Goal: Task Accomplishment & Management: Complete application form

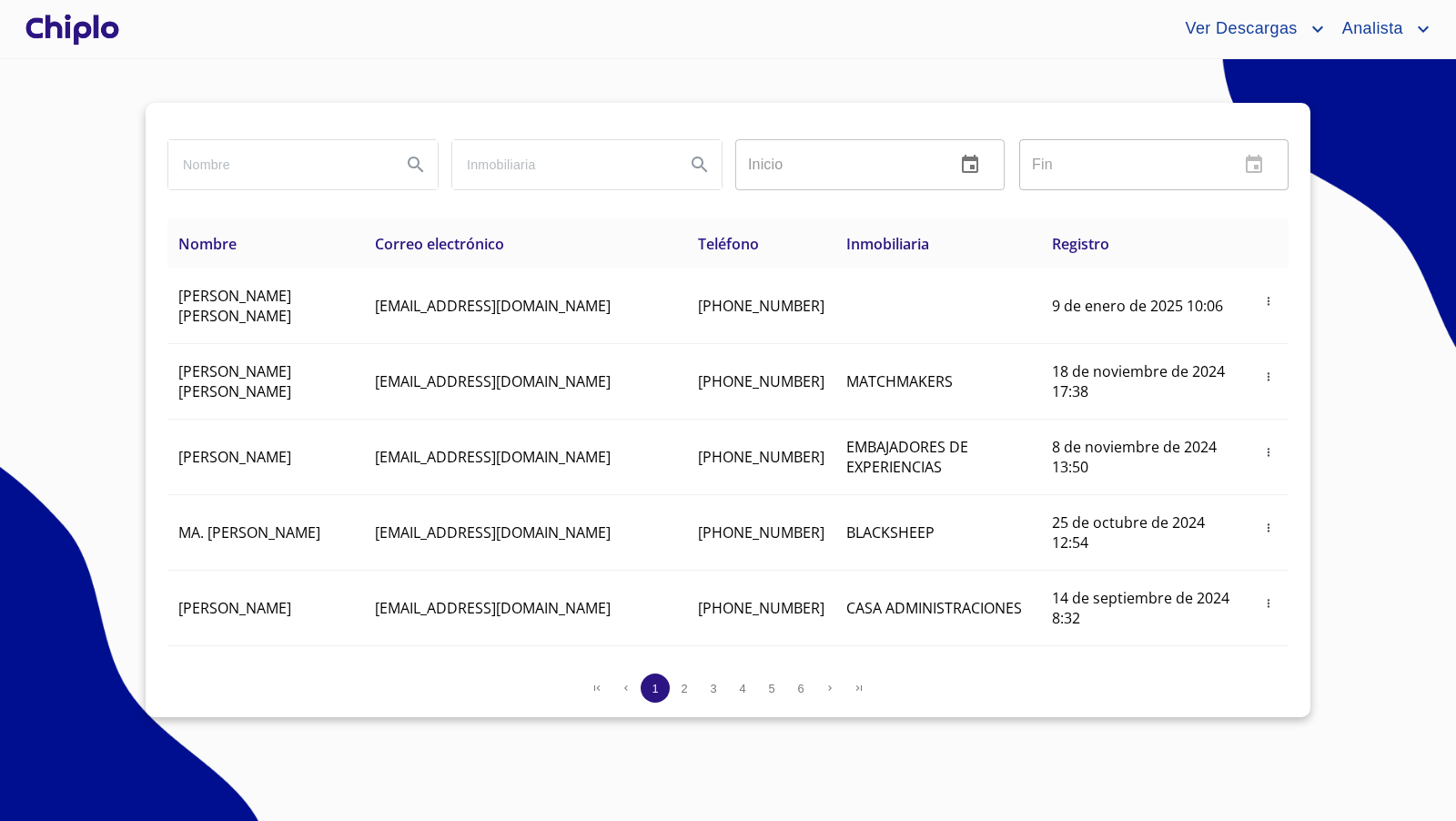
click at [84, 22] on div at bounding box center [71, 28] width 101 height 58
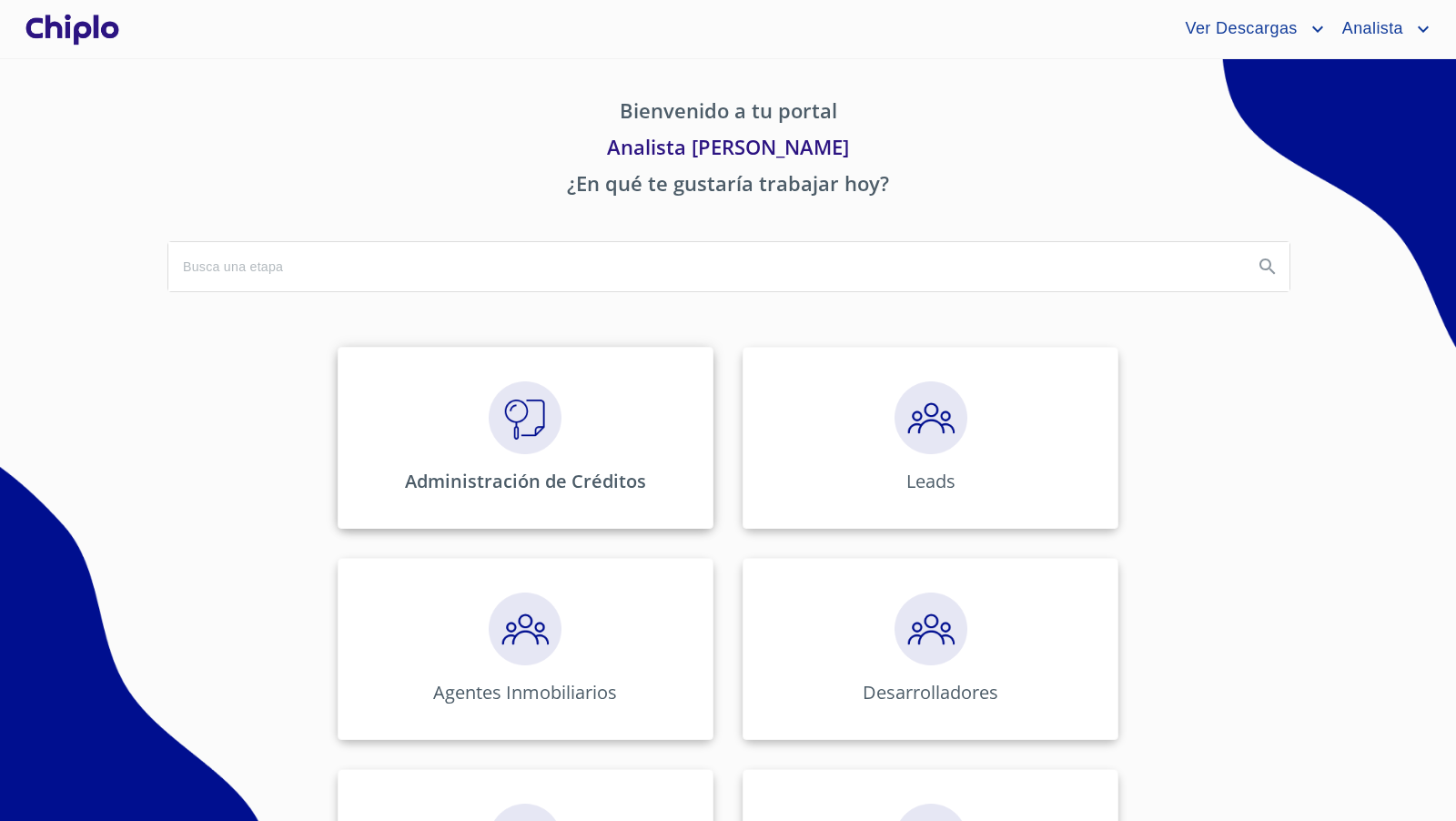
click at [516, 458] on div "Administración de Créditos" at bounding box center [526, 438] width 376 height 182
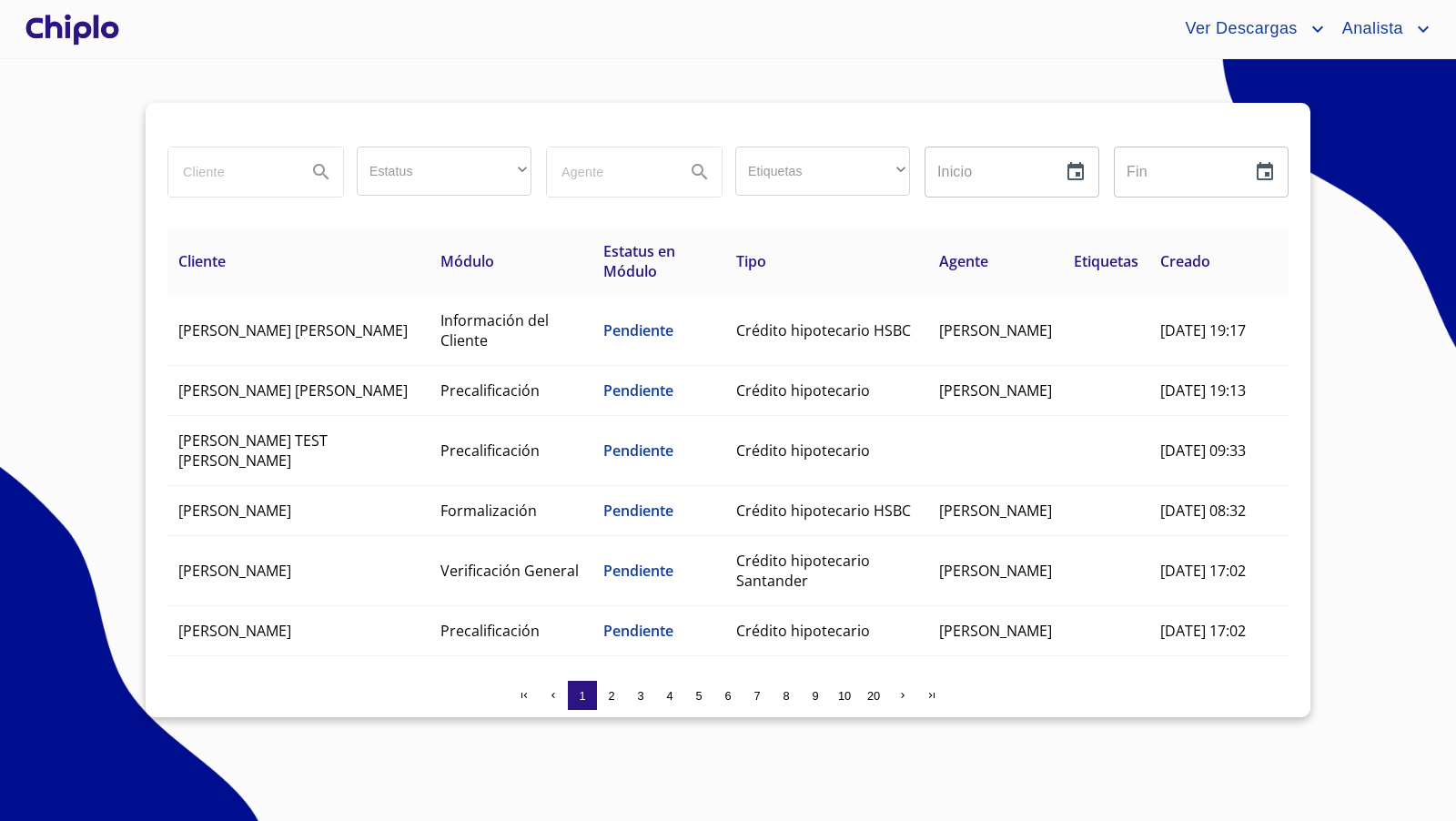
drag, startPoint x: 212, startPoint y: 171, endPoint x: 217, endPoint y: 141, distance: 30.4
click at [217, 142] on div at bounding box center [255, 171] width 189 height 66
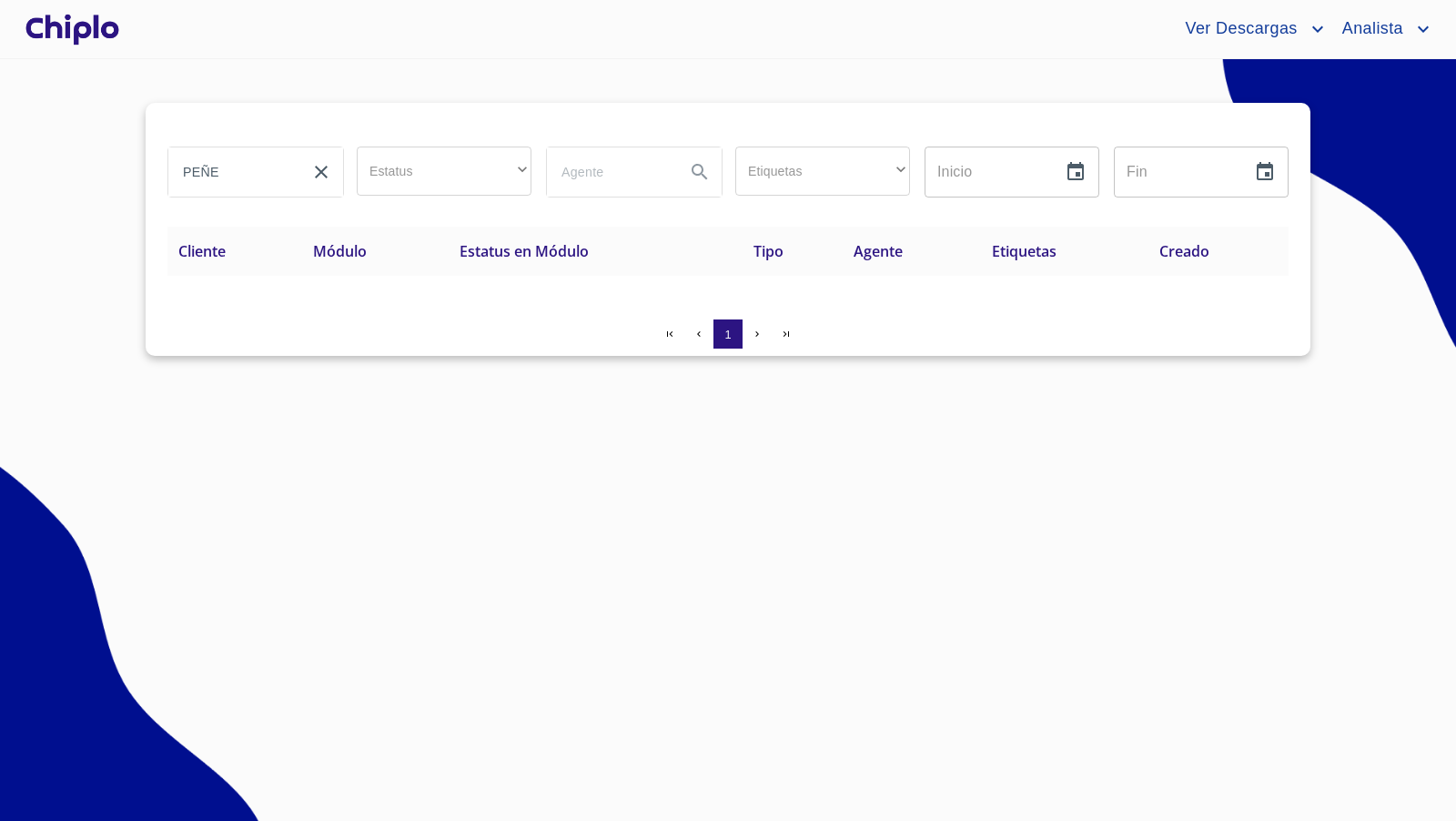
drag, startPoint x: 241, startPoint y: 176, endPoint x: 129, endPoint y: 157, distance: 113.6
click at [129, 157] on section "PEÑE Estatus ​ ​ Etiquetas ​ ​ Inicio ​ Fin ​ Cliente Módulo Estatus en Módulo …" at bounding box center [728, 440] width 1456 height 762
type input "I"
type input "PIÑE"
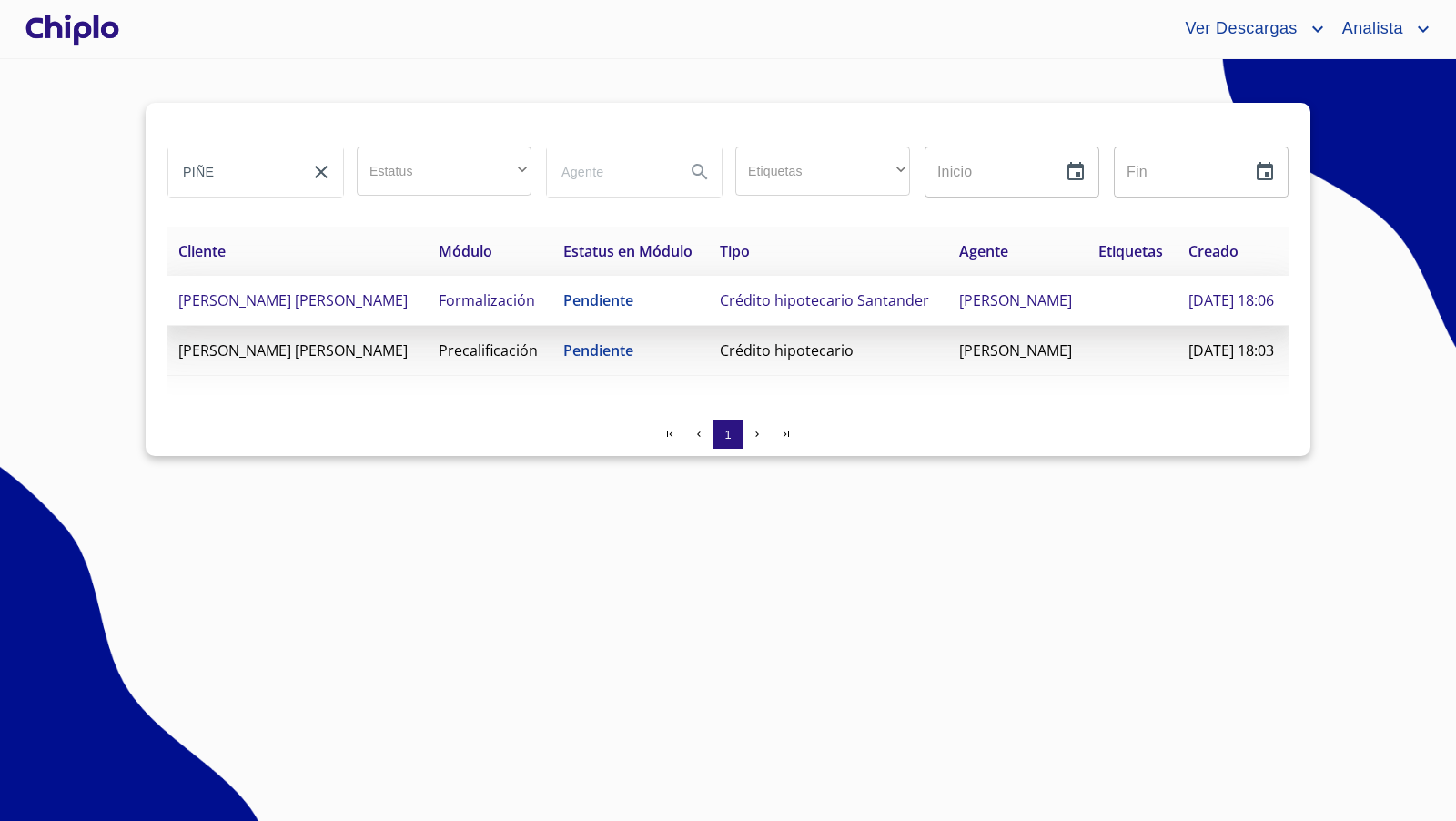
click at [368, 311] on span "[PERSON_NAME] [PERSON_NAME]" at bounding box center [293, 300] width 229 height 20
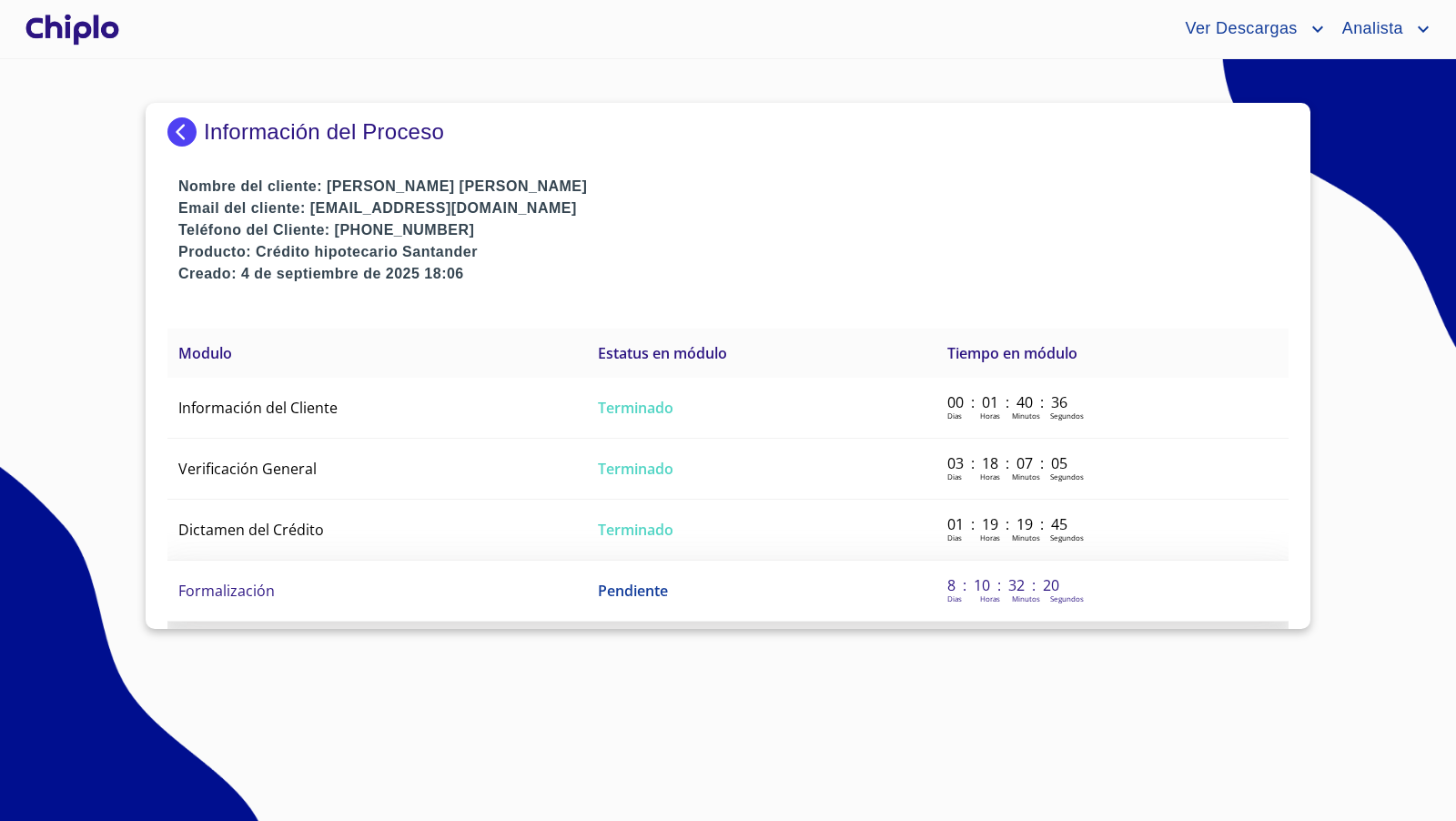
click at [270, 590] on span "Formalización" at bounding box center [226, 591] width 97 height 20
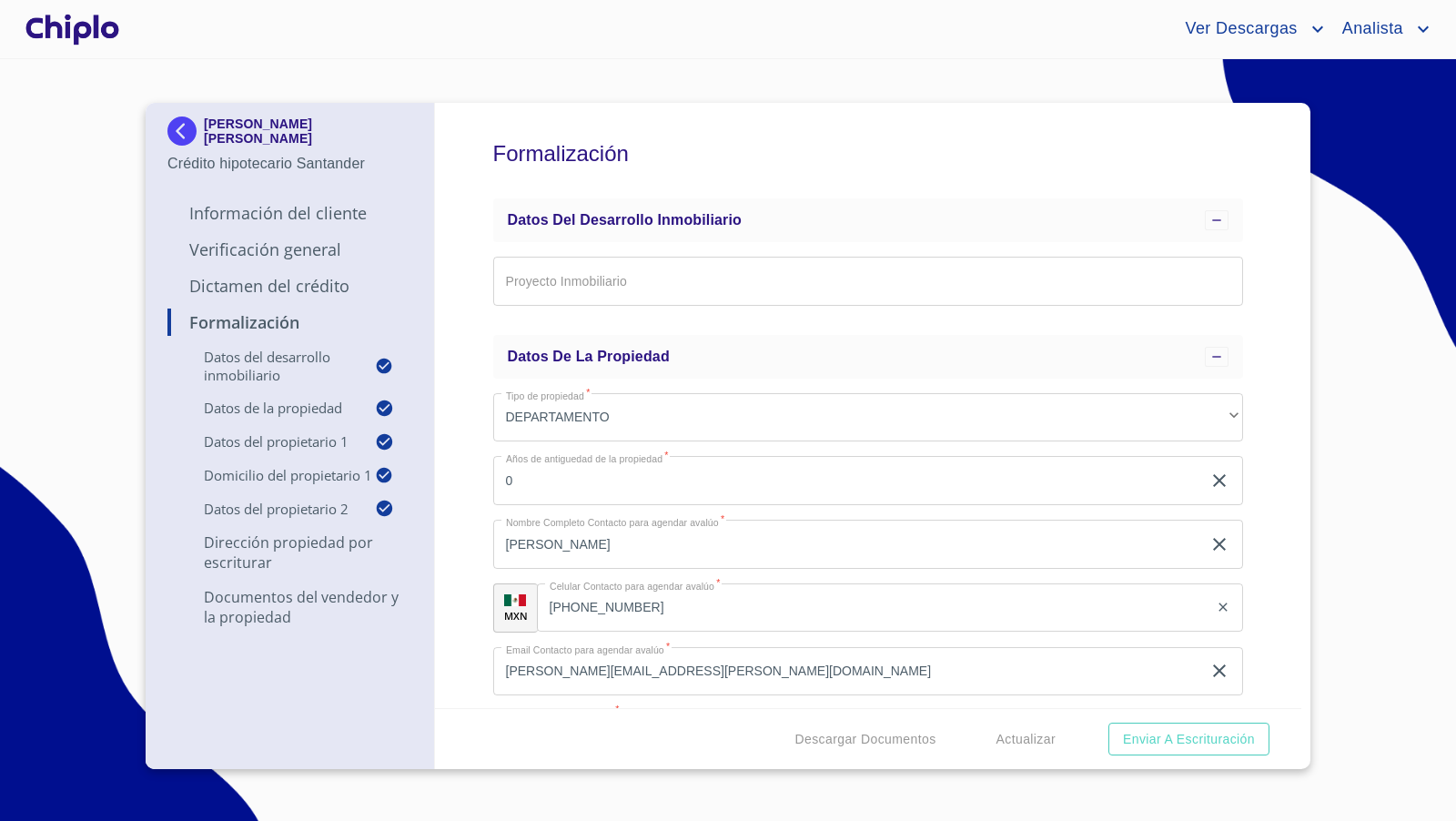
click at [1250, 492] on div "Formalización Datos del Desarrollo Inmobiliario Proyecto Inmobiliario ​ Datos d…" at bounding box center [869, 406] width 868 height 605
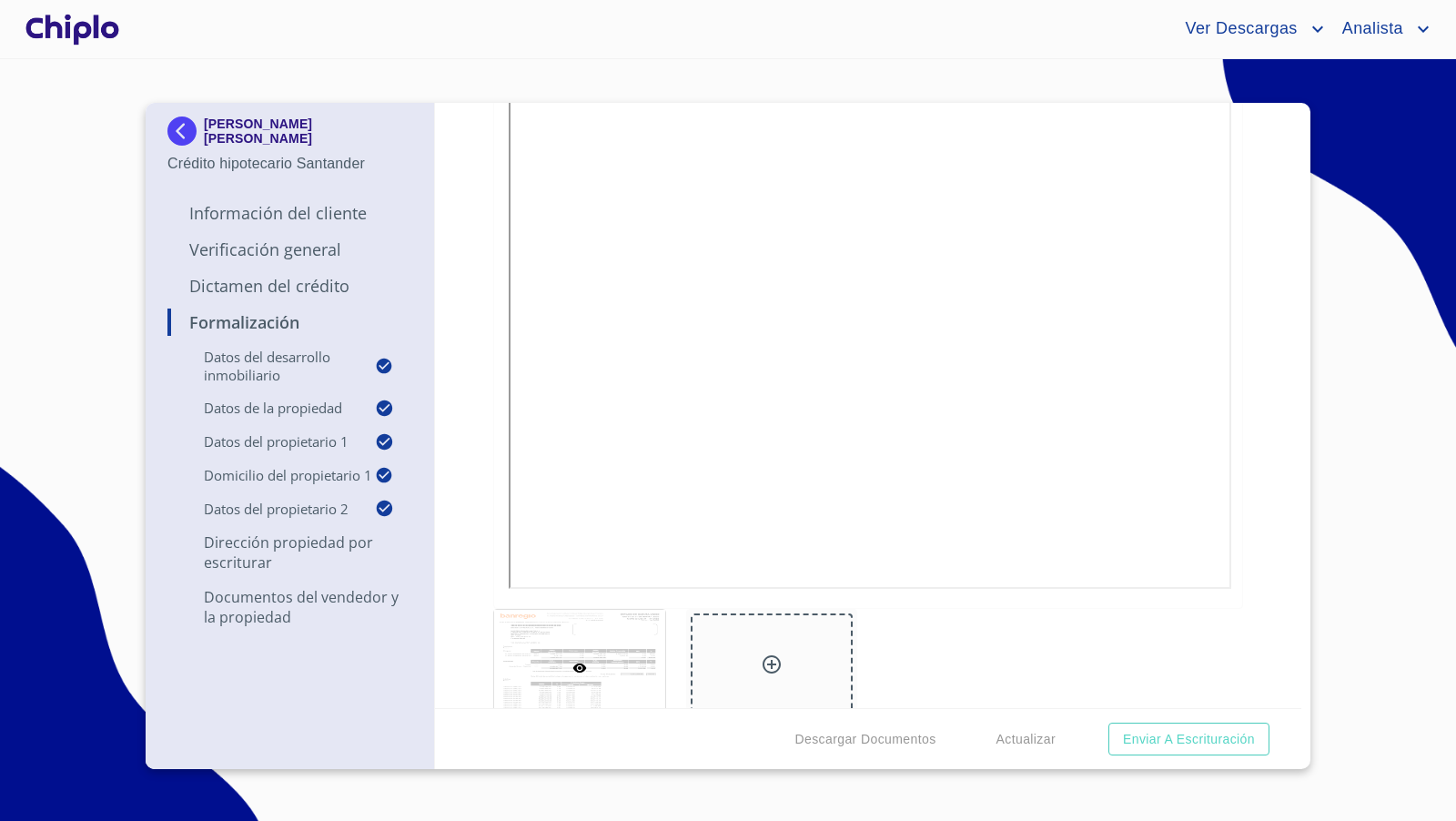
scroll to position [4944, 0]
click at [1241, 445] on div "Formalización Datos del Desarrollo Inmobiliario Proyecto Inmobiliario ​ Datos d…" at bounding box center [869, 406] width 868 height 605
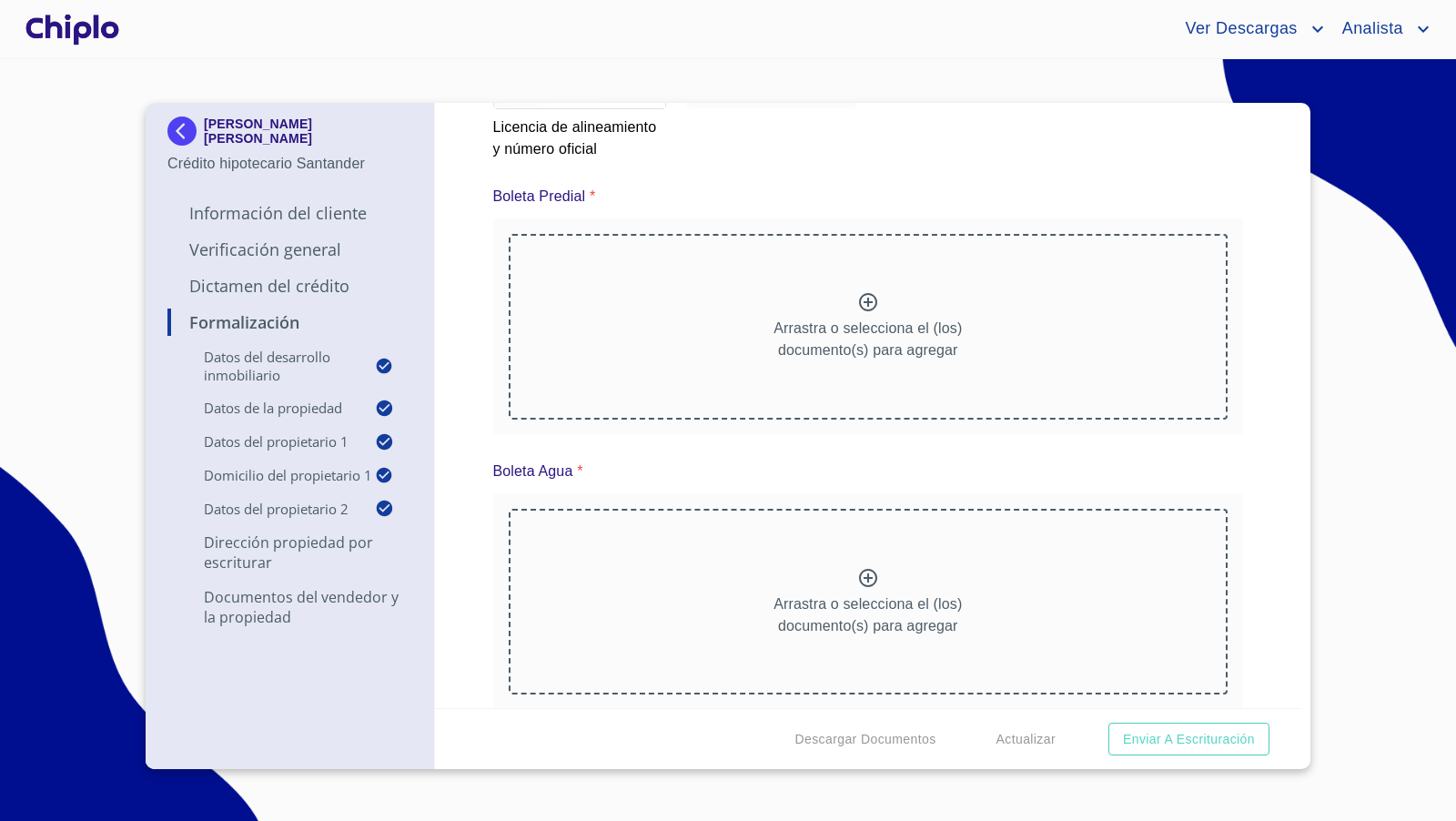
scroll to position [9945, 0]
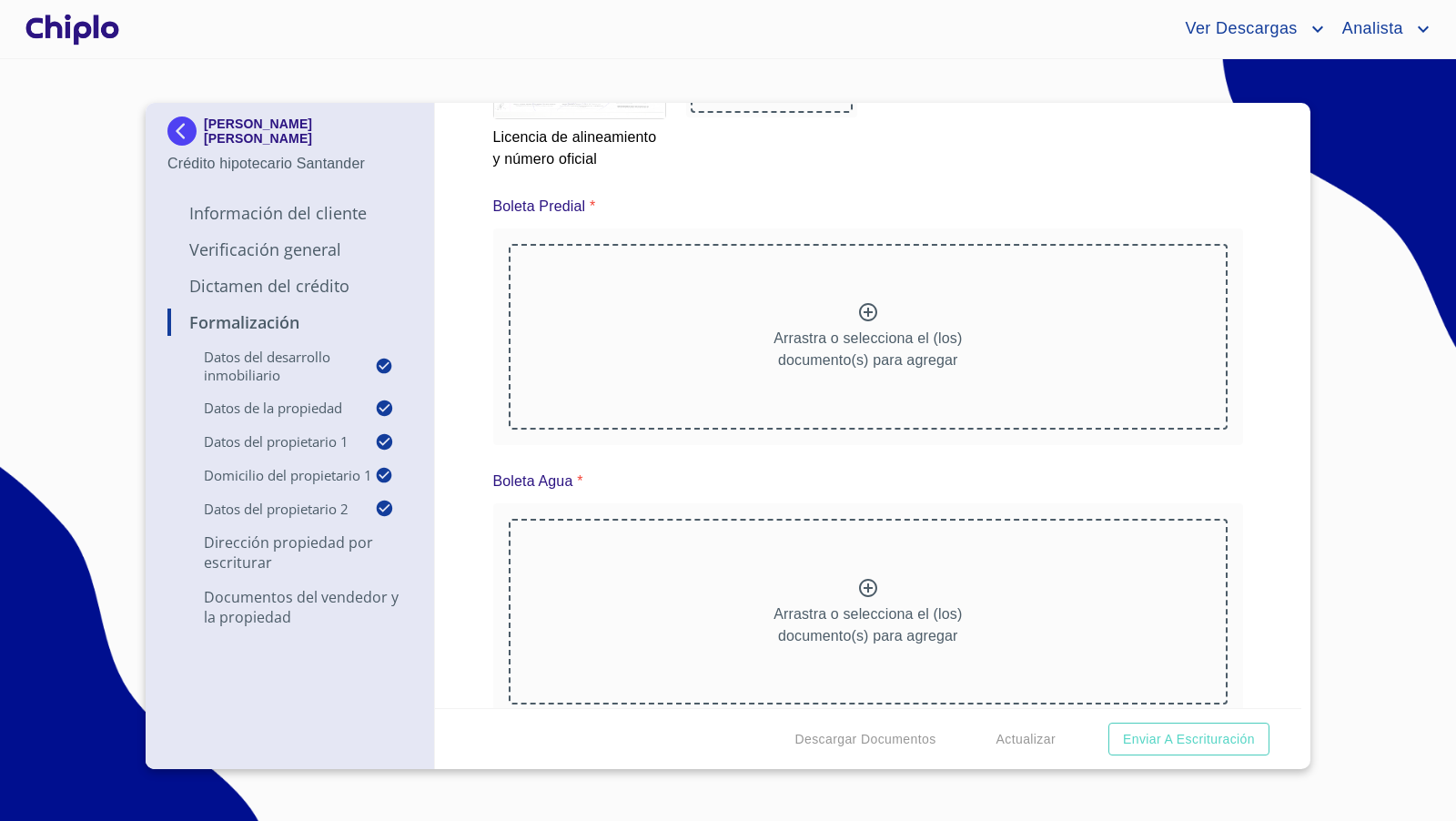
click at [869, 304] on icon at bounding box center [868, 313] width 22 height 22
click at [844, 311] on div "Arrastra o selecciona el (los) documento(s) para agregar" at bounding box center [869, 337] width 720 height 186
click at [839, 329] on p "Arrastra o selecciona el (los) documento(s) para agregar" at bounding box center [868, 350] width 188 height 44
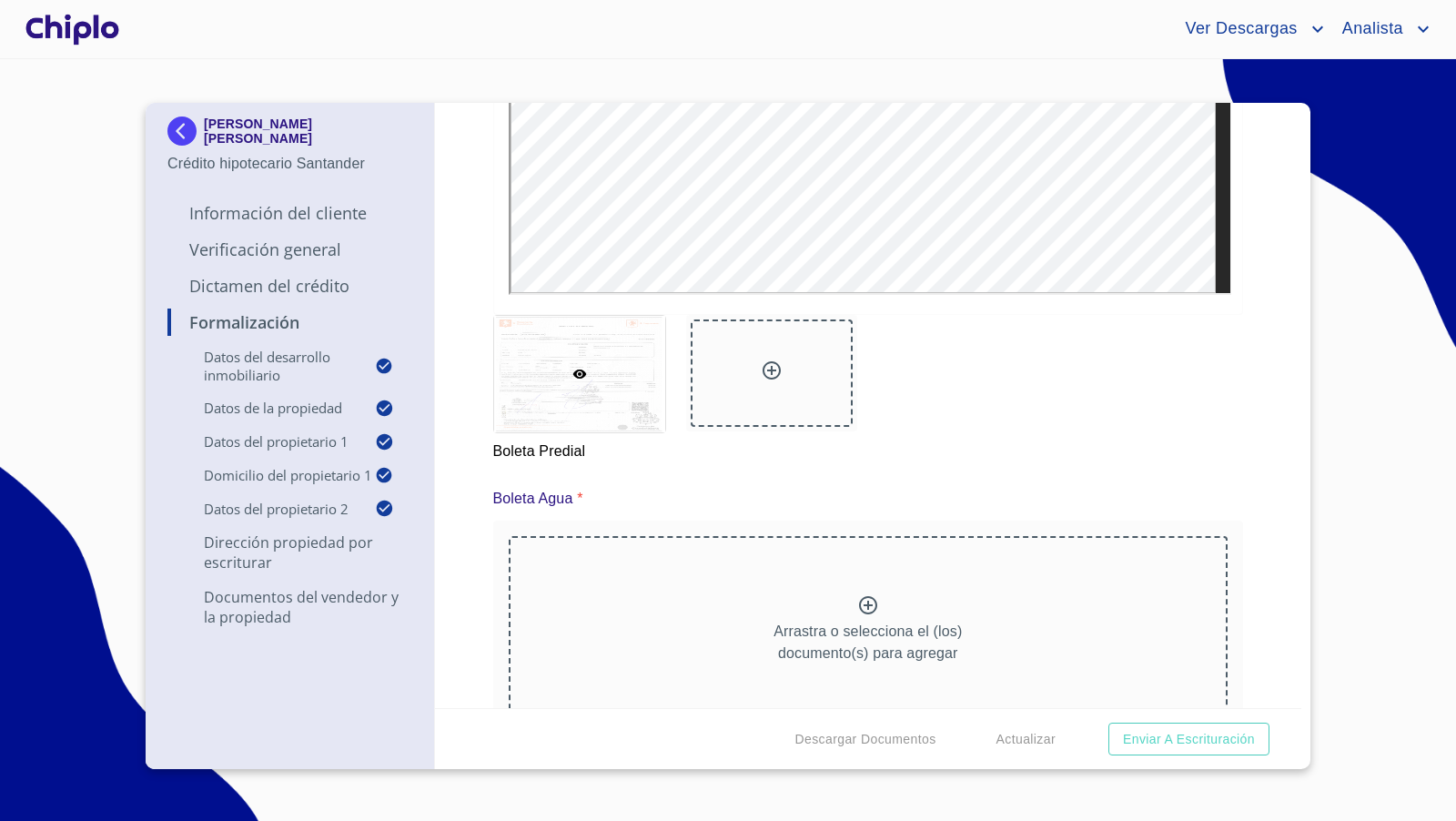
scroll to position [10436, 0]
click at [876, 636] on p "Arrastra o selecciona el (los) documento(s) para agregar" at bounding box center [868, 638] width 188 height 44
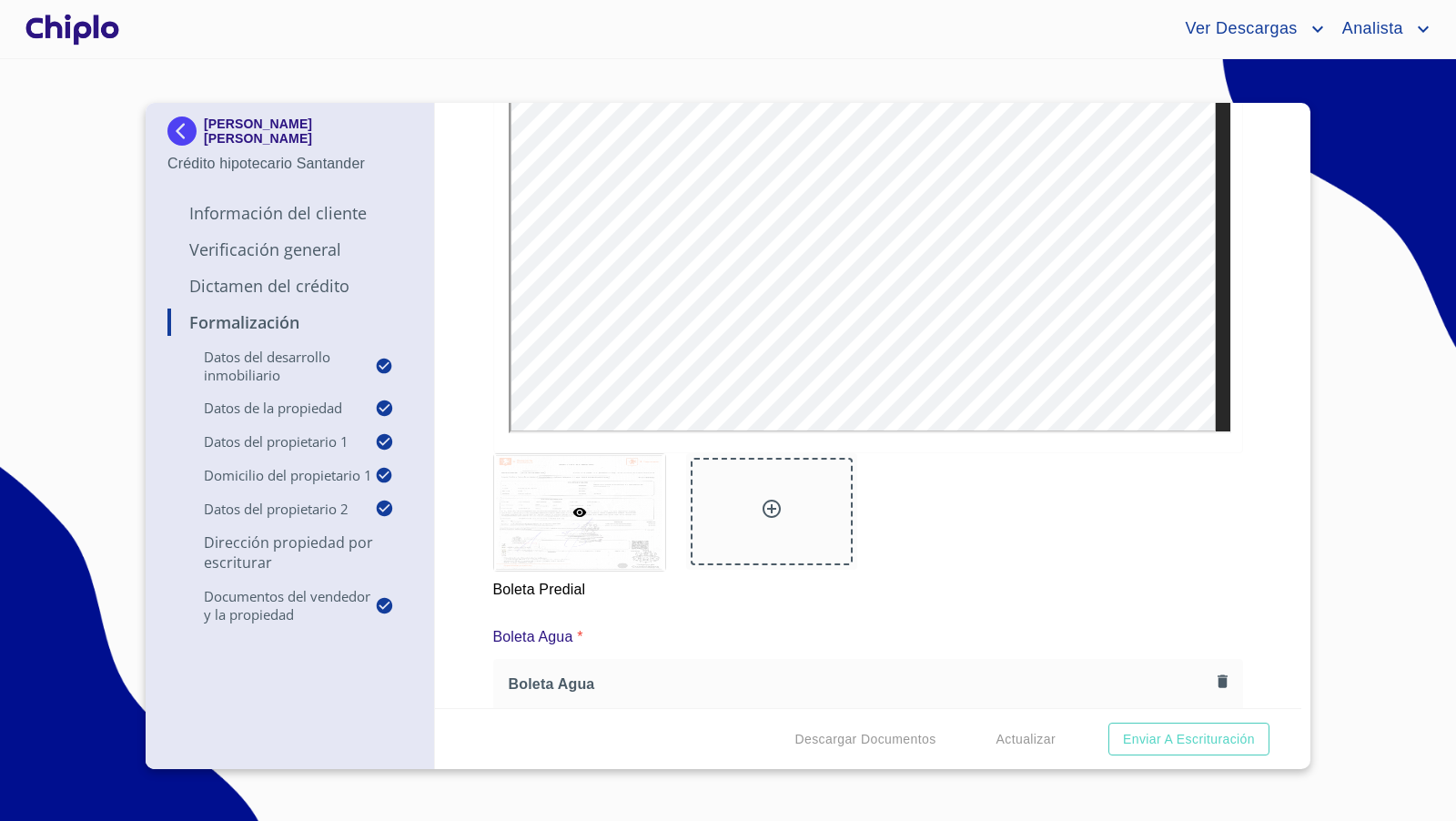
scroll to position [10294, 0]
click at [1245, 468] on div "Formalización Datos del Desarrollo Inmobiliario Proyecto Inmobiliario ​ Datos d…" at bounding box center [869, 406] width 868 height 605
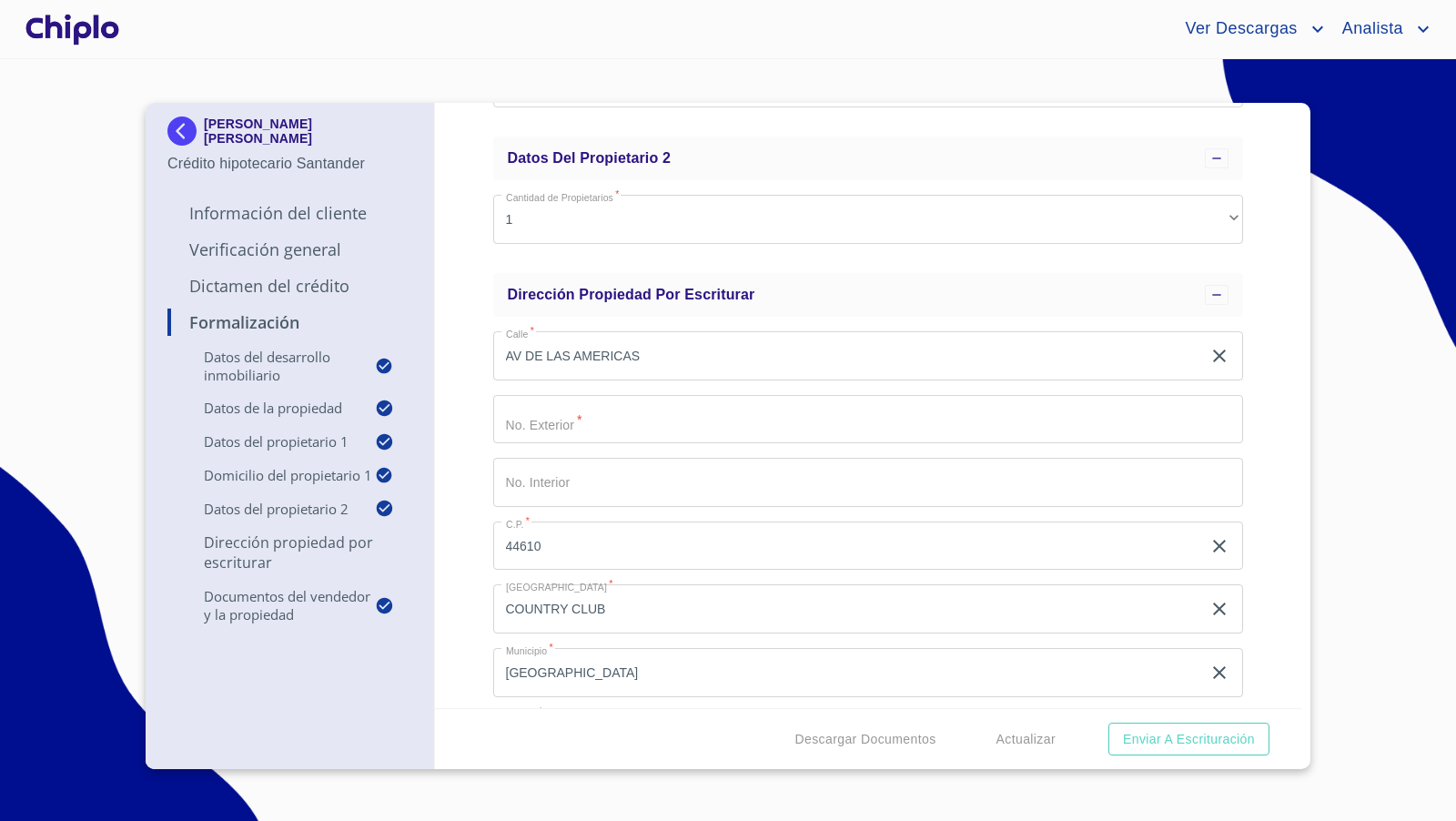
scroll to position [1570, 0]
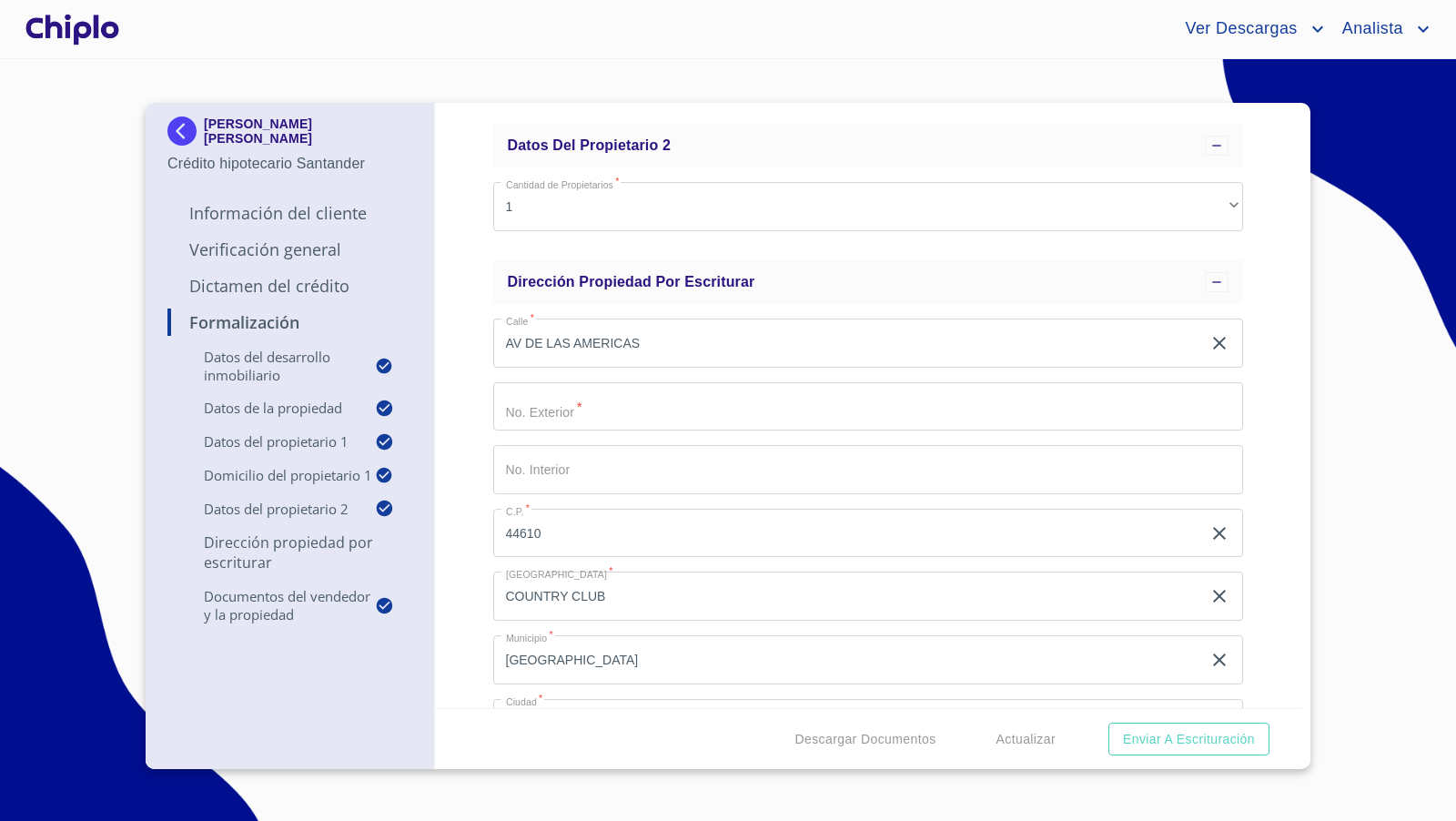
click at [644, 419] on input "Proyecto Inmobiliario" at bounding box center [869, 407] width 751 height 49
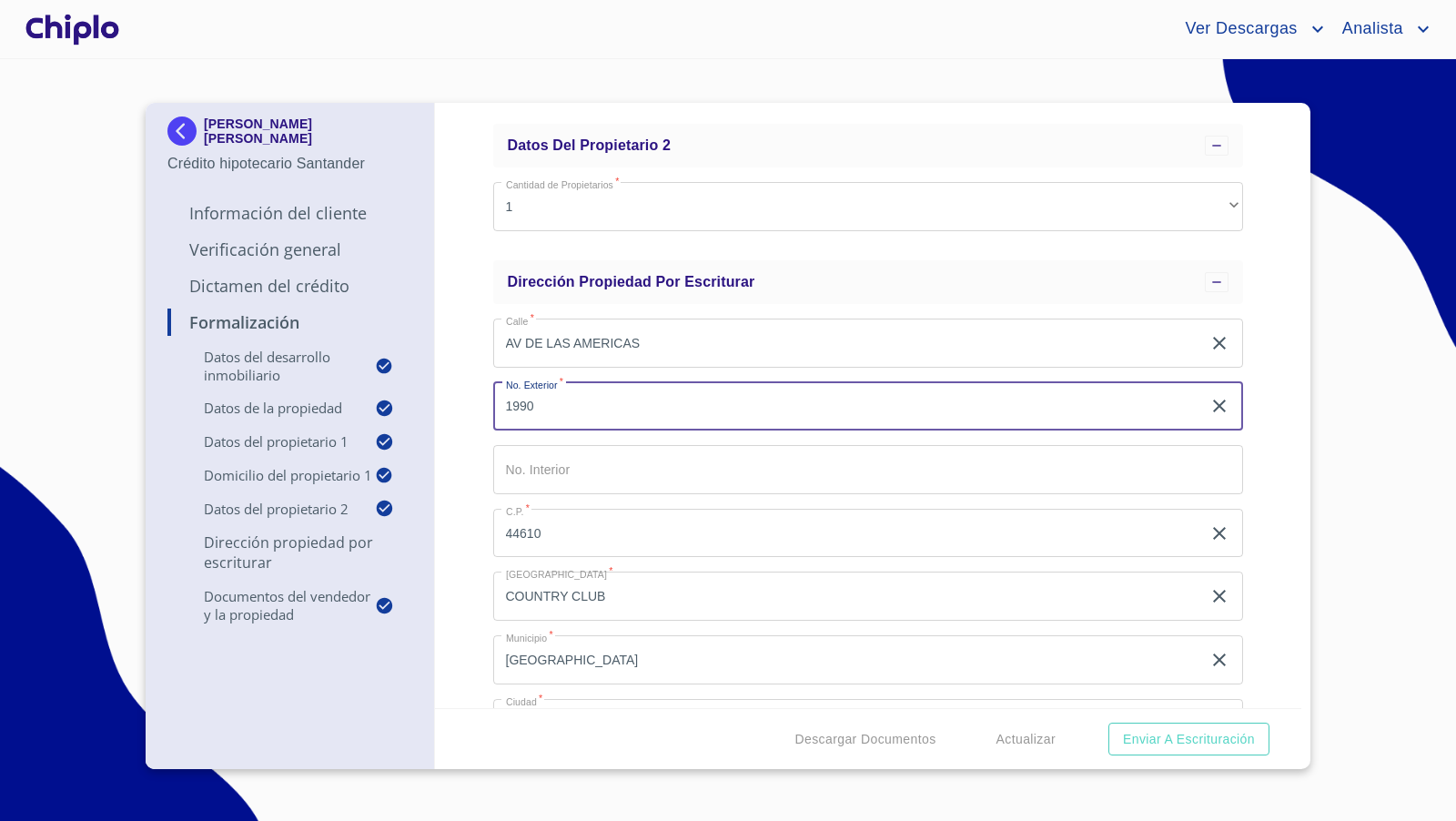
type input "1990"
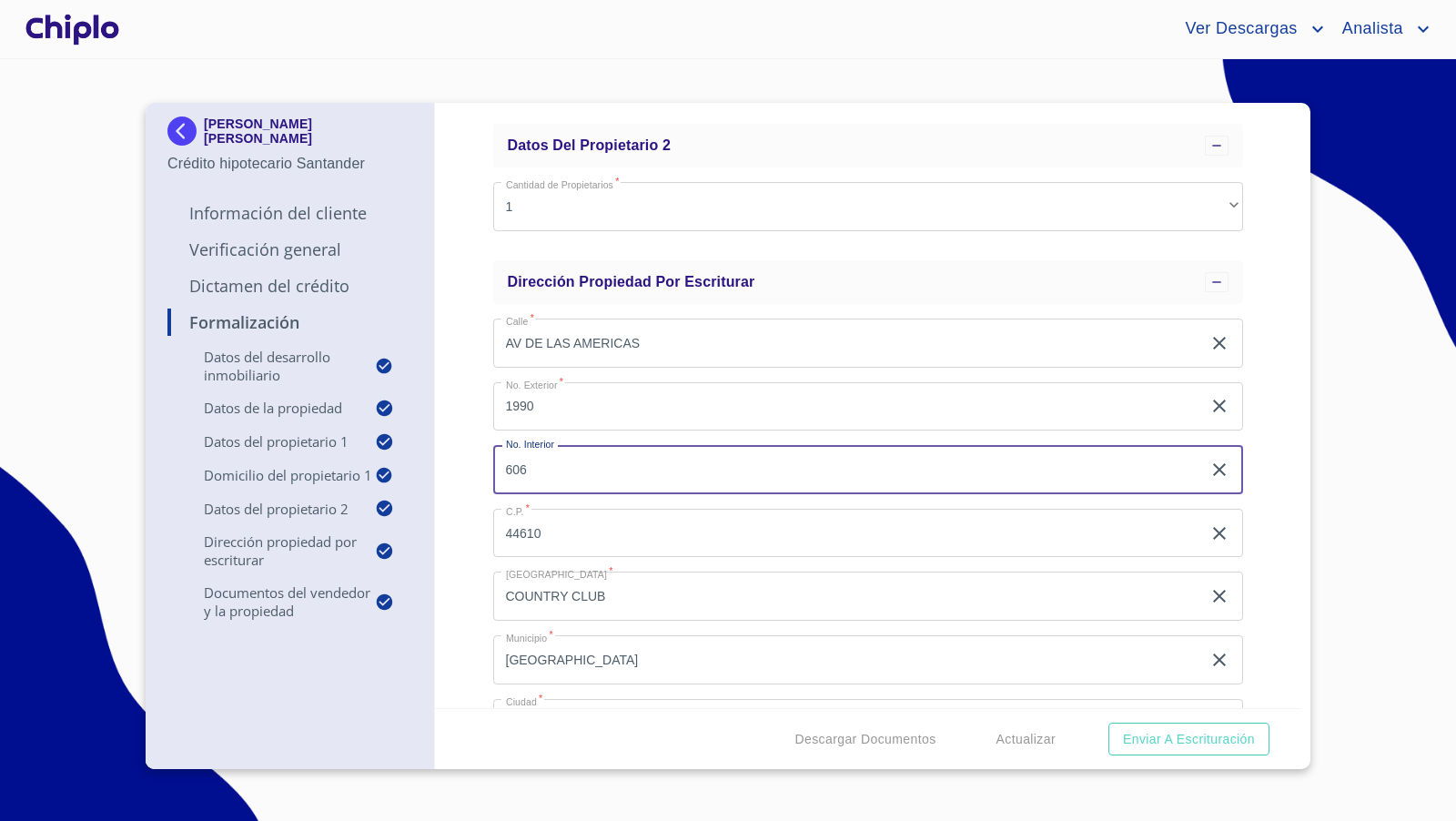
type input "606"
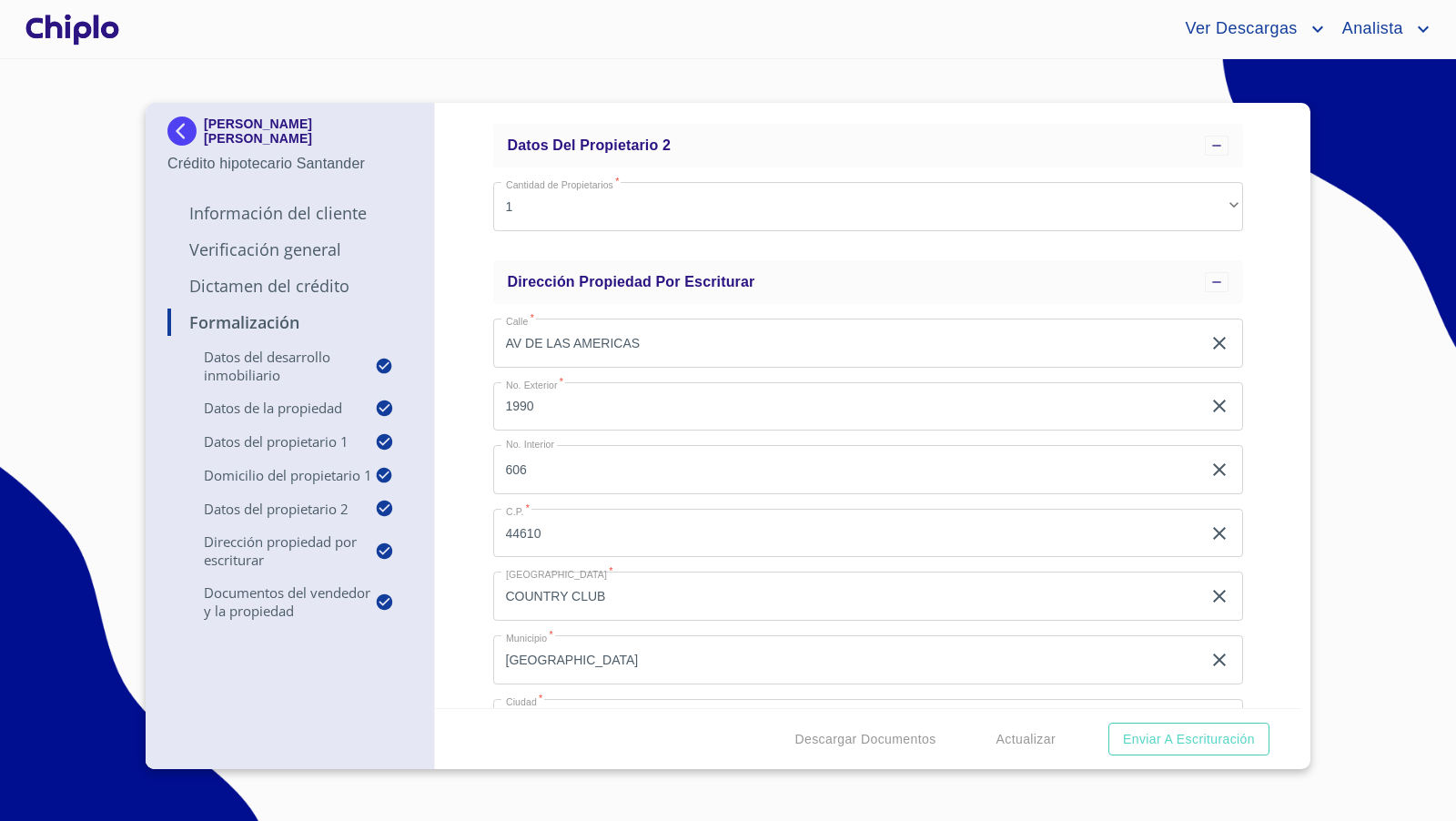
click at [483, 472] on div "Formalización Datos del Desarrollo Inmobiliario Proyecto Inmobiliario ​ Datos d…" at bounding box center [869, 406] width 868 height 605
click at [1164, 734] on span "Enviar a Escrituración" at bounding box center [1189, 739] width 132 height 23
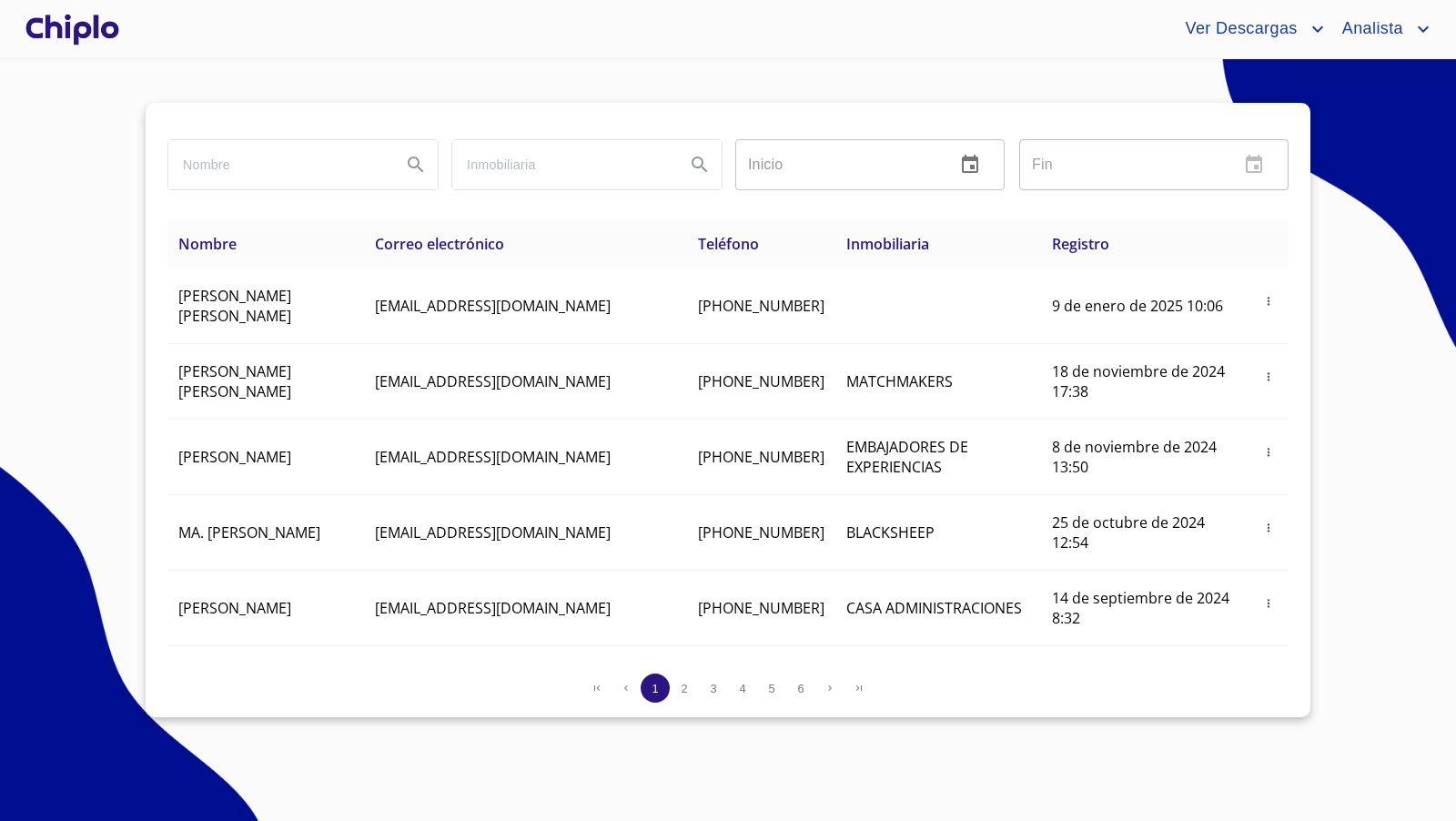
click at [263, 166] on input "search" at bounding box center [277, 165] width 218 height 49
click at [91, 36] on div at bounding box center [71, 28] width 101 height 58
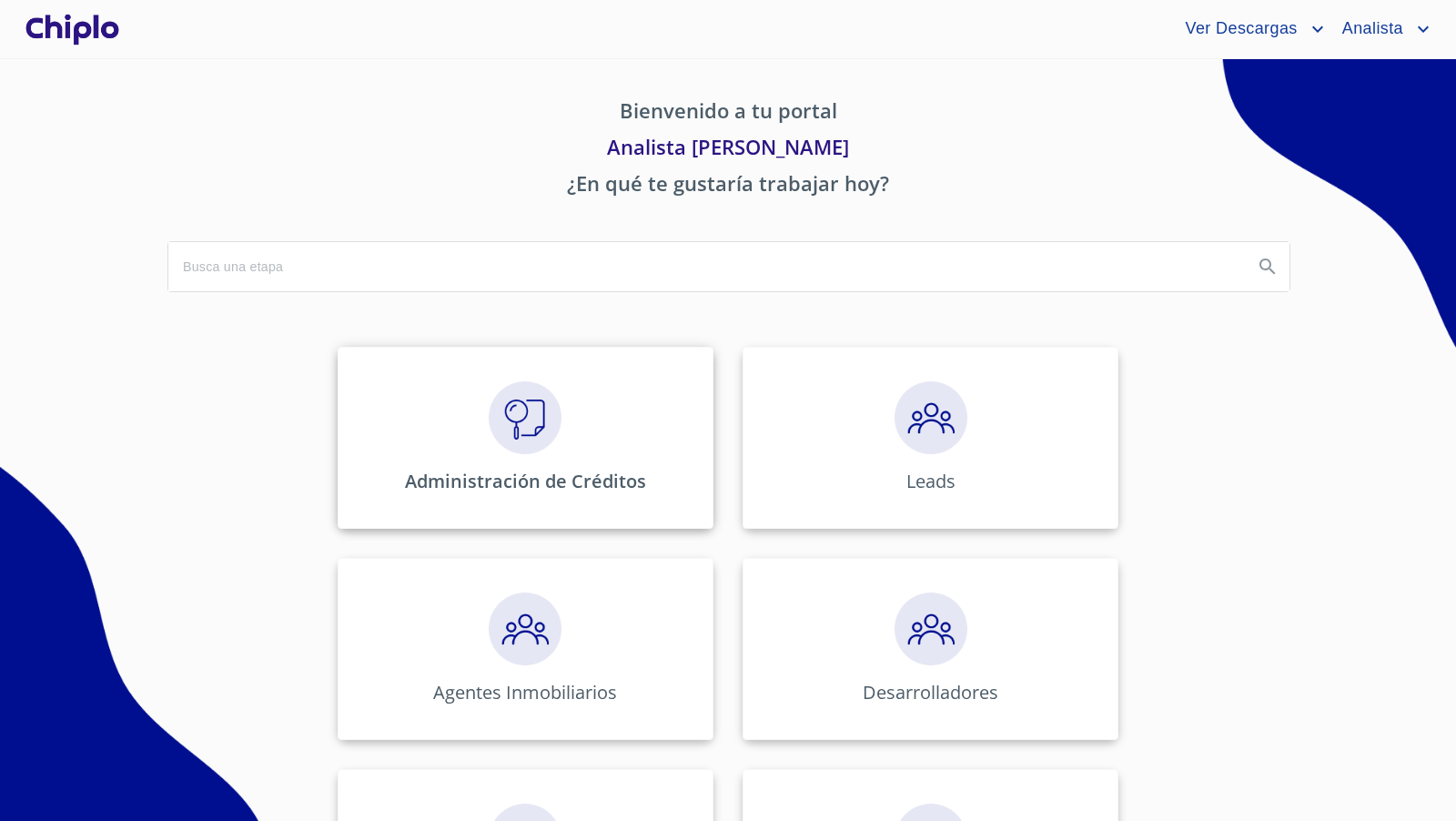
click at [513, 408] on img at bounding box center [525, 417] width 72 height 72
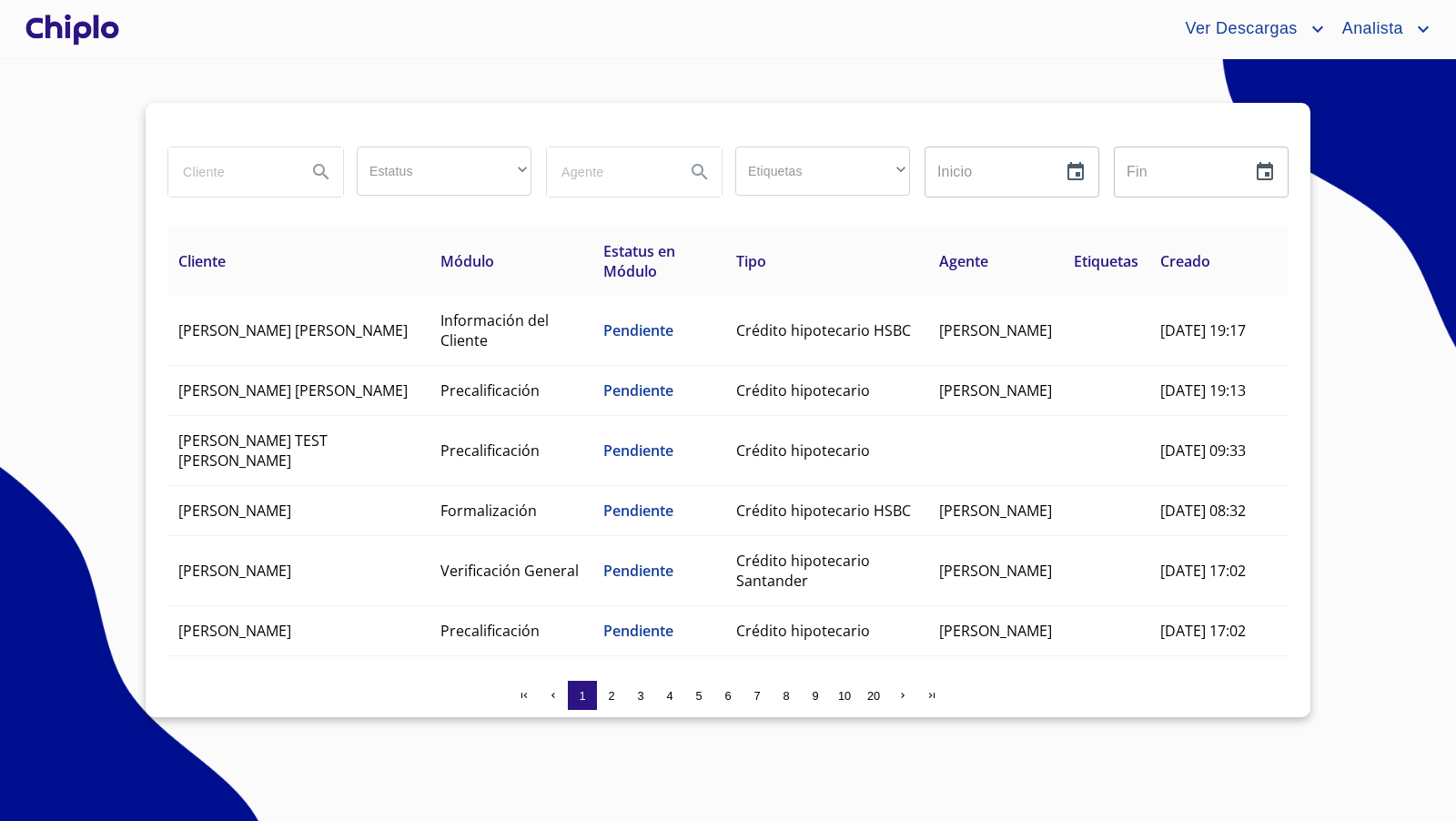
click at [252, 177] on input "search" at bounding box center [230, 172] width 123 height 49
type input "acosta"
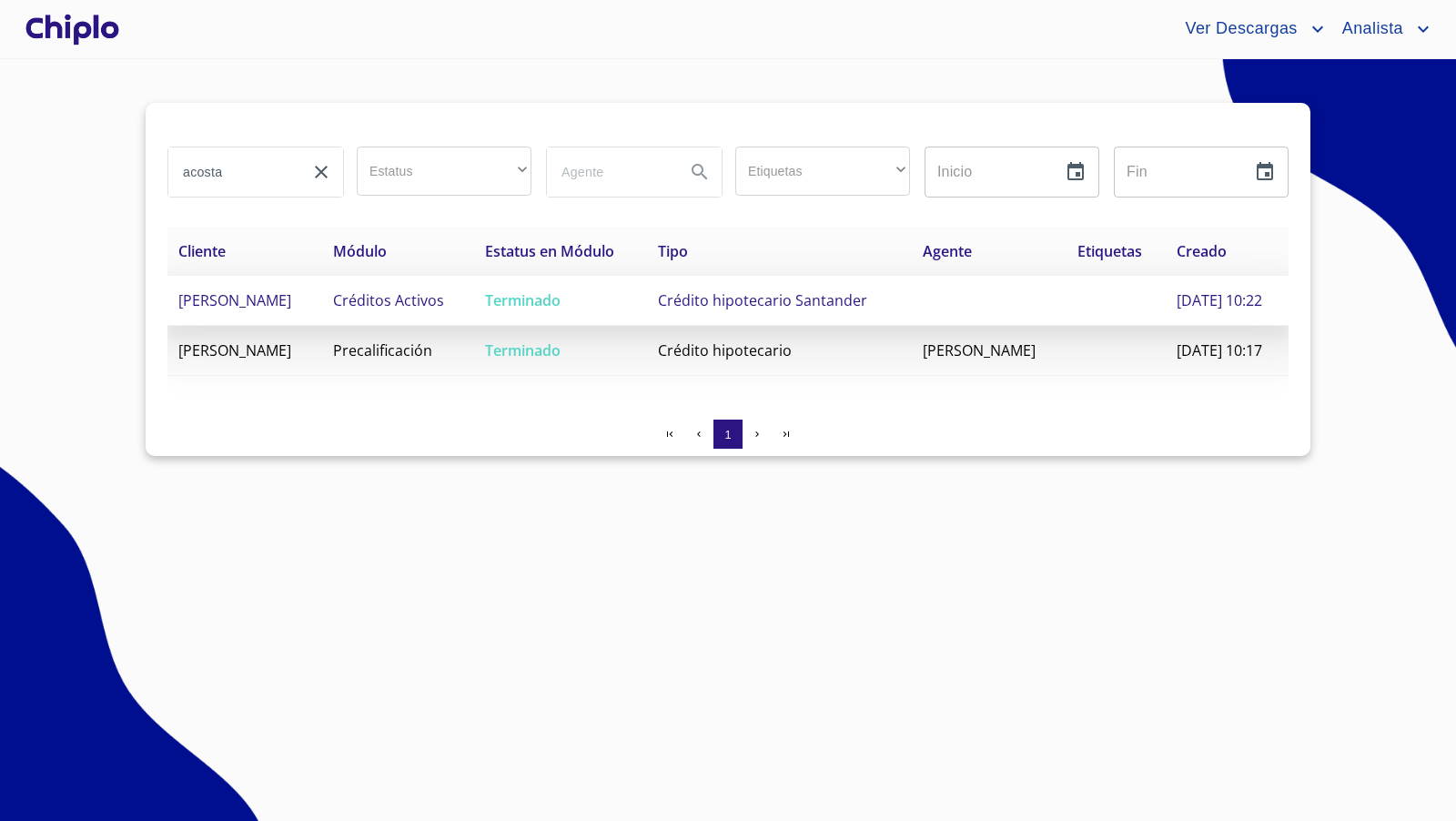
click at [815, 301] on span "Crédito hipotecario Santander" at bounding box center [763, 300] width 210 height 20
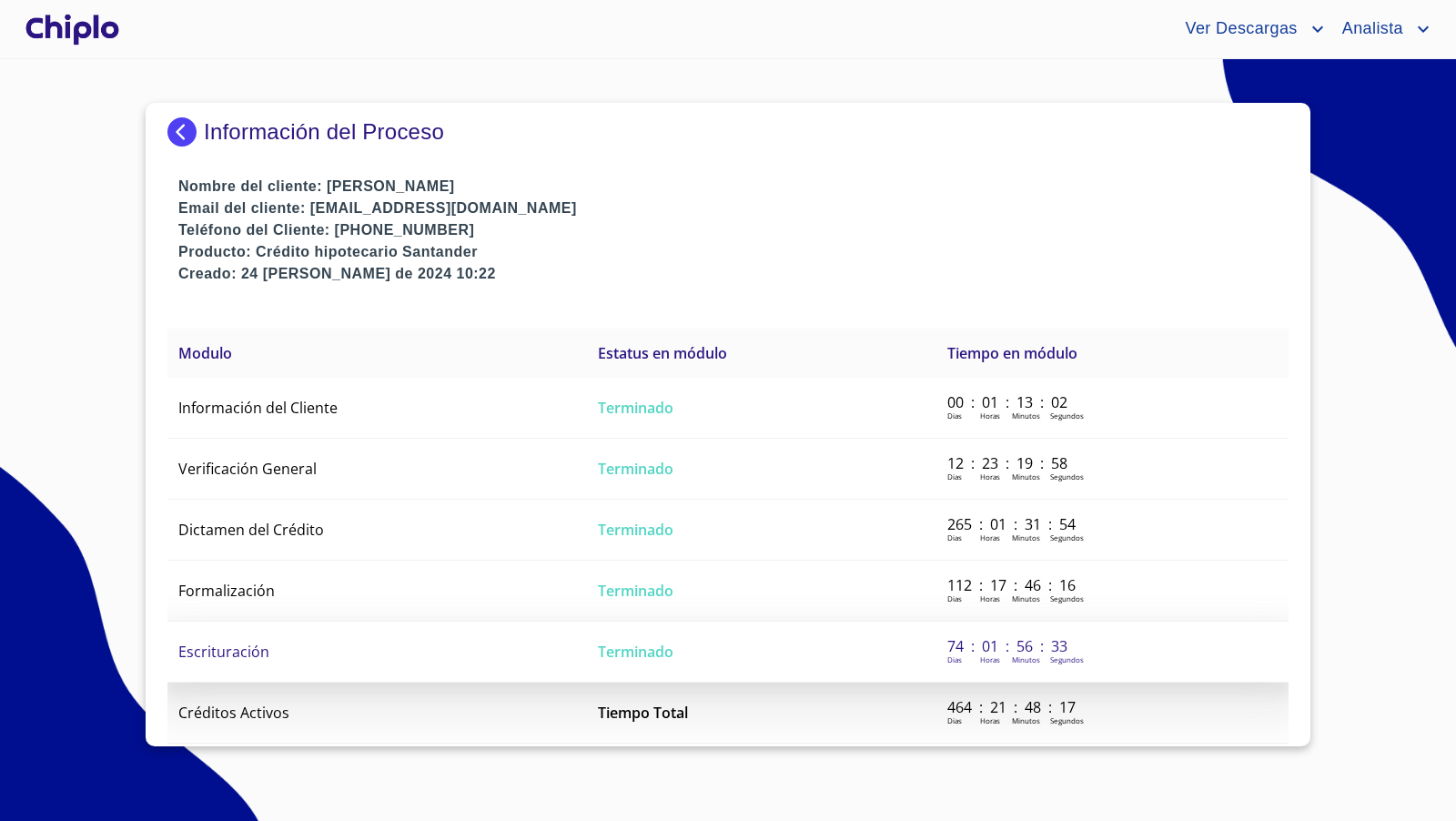
click at [301, 648] on td "Escrituración" at bounding box center [377, 652] width 419 height 61
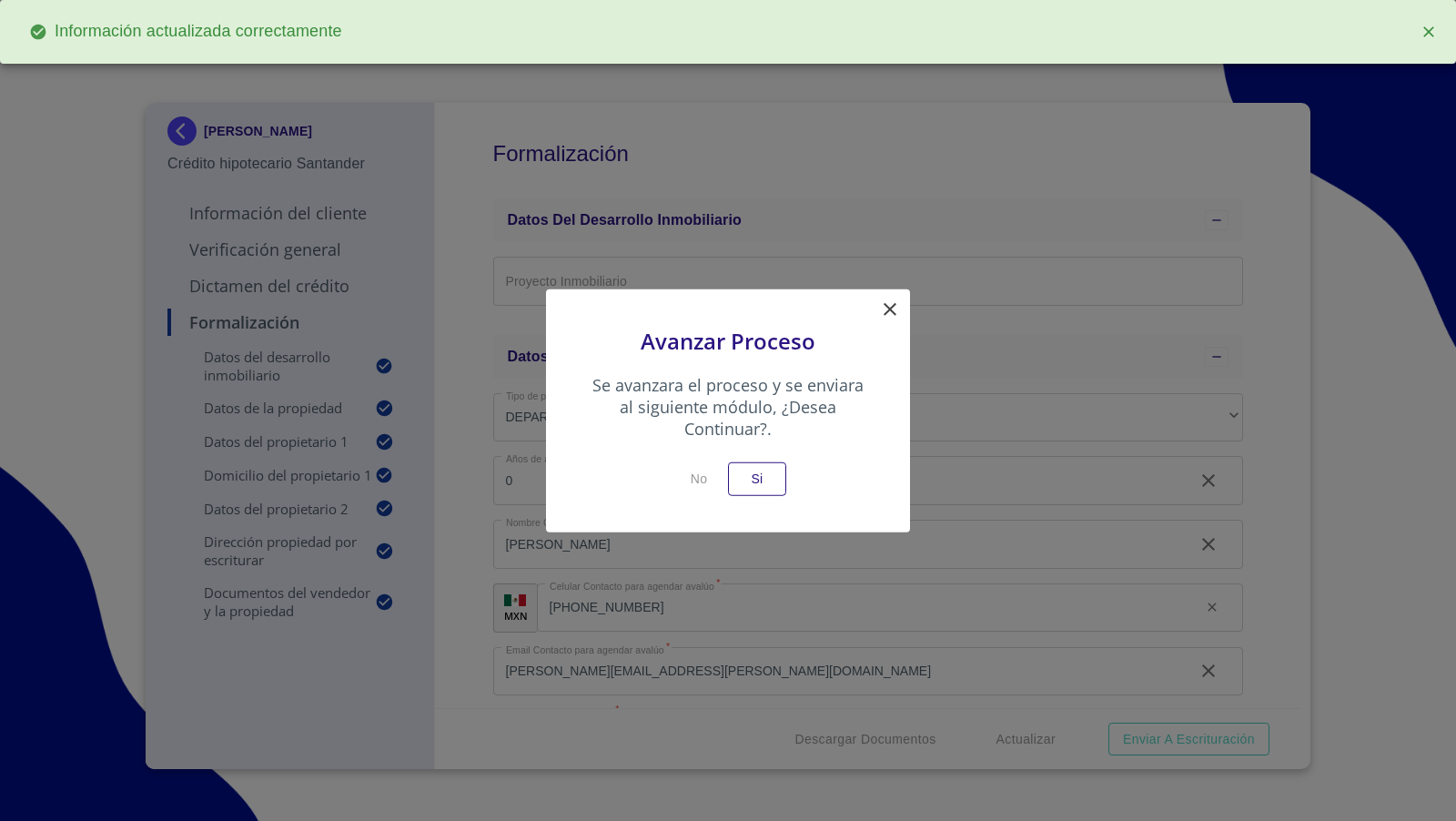
scroll to position [1570, 0]
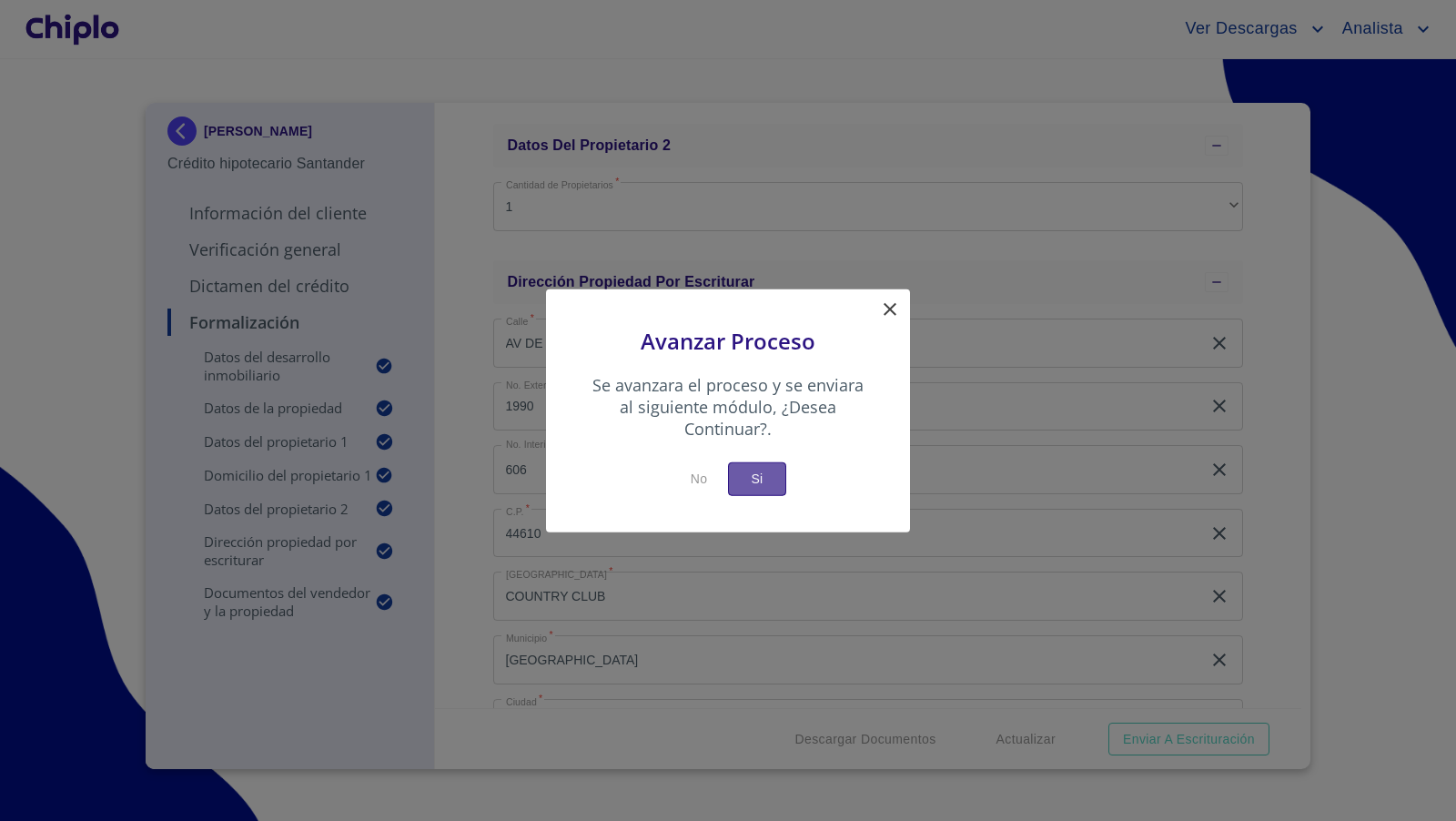
click at [767, 485] on span "Si" at bounding box center [757, 479] width 29 height 23
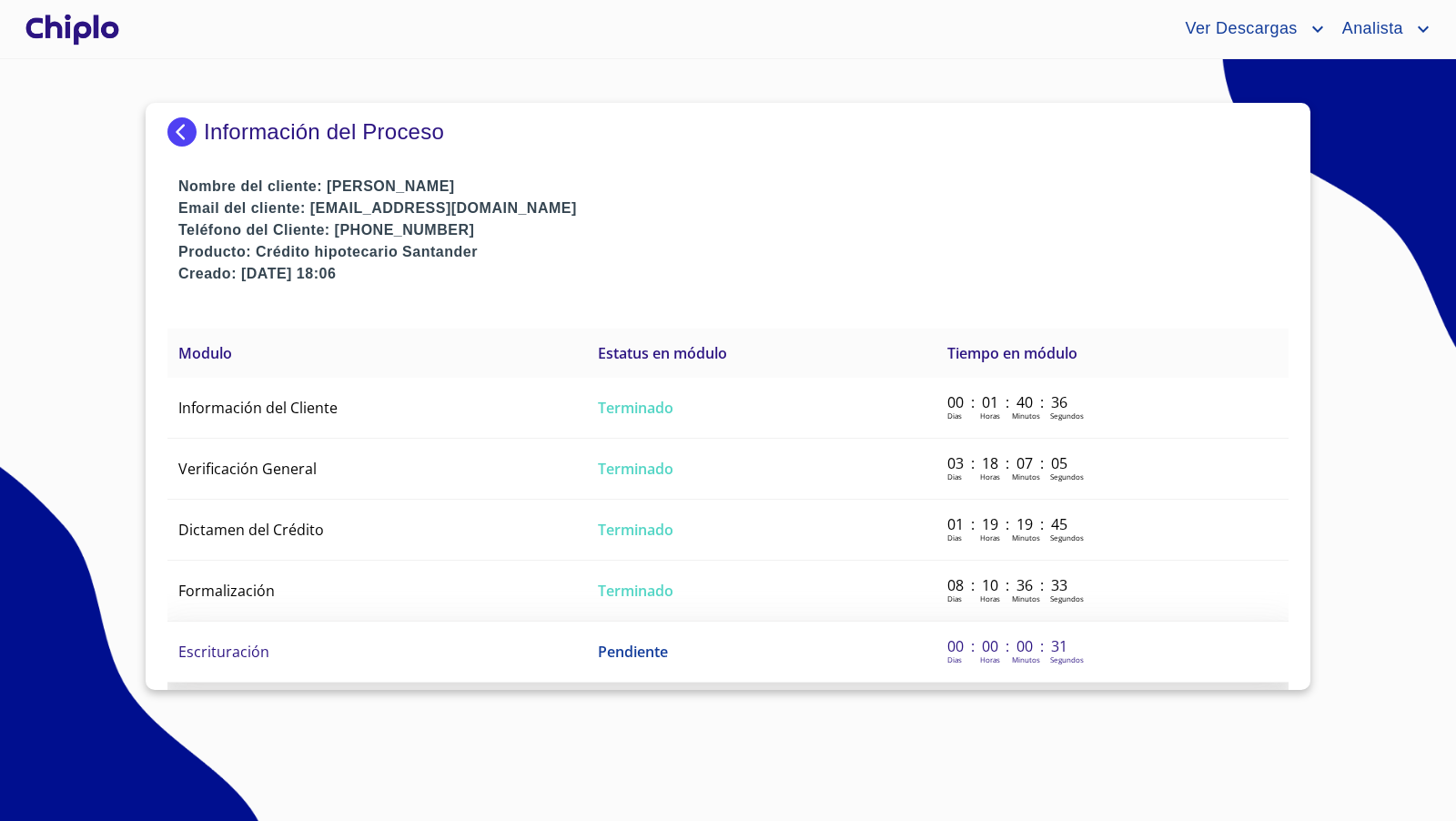
click at [243, 648] on span "Escrituración" at bounding box center [223, 652] width 91 height 20
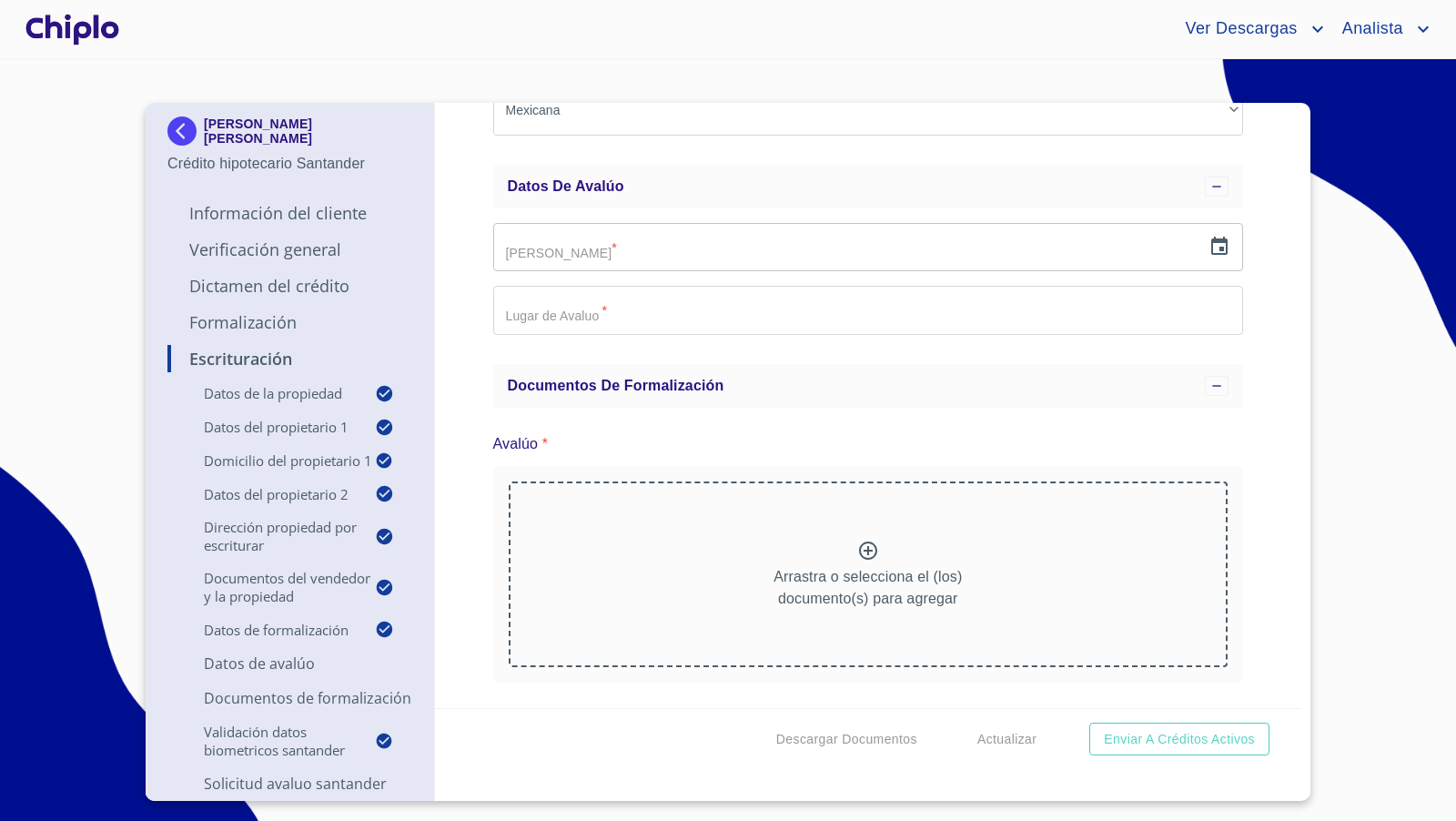
scroll to position [13504, 0]
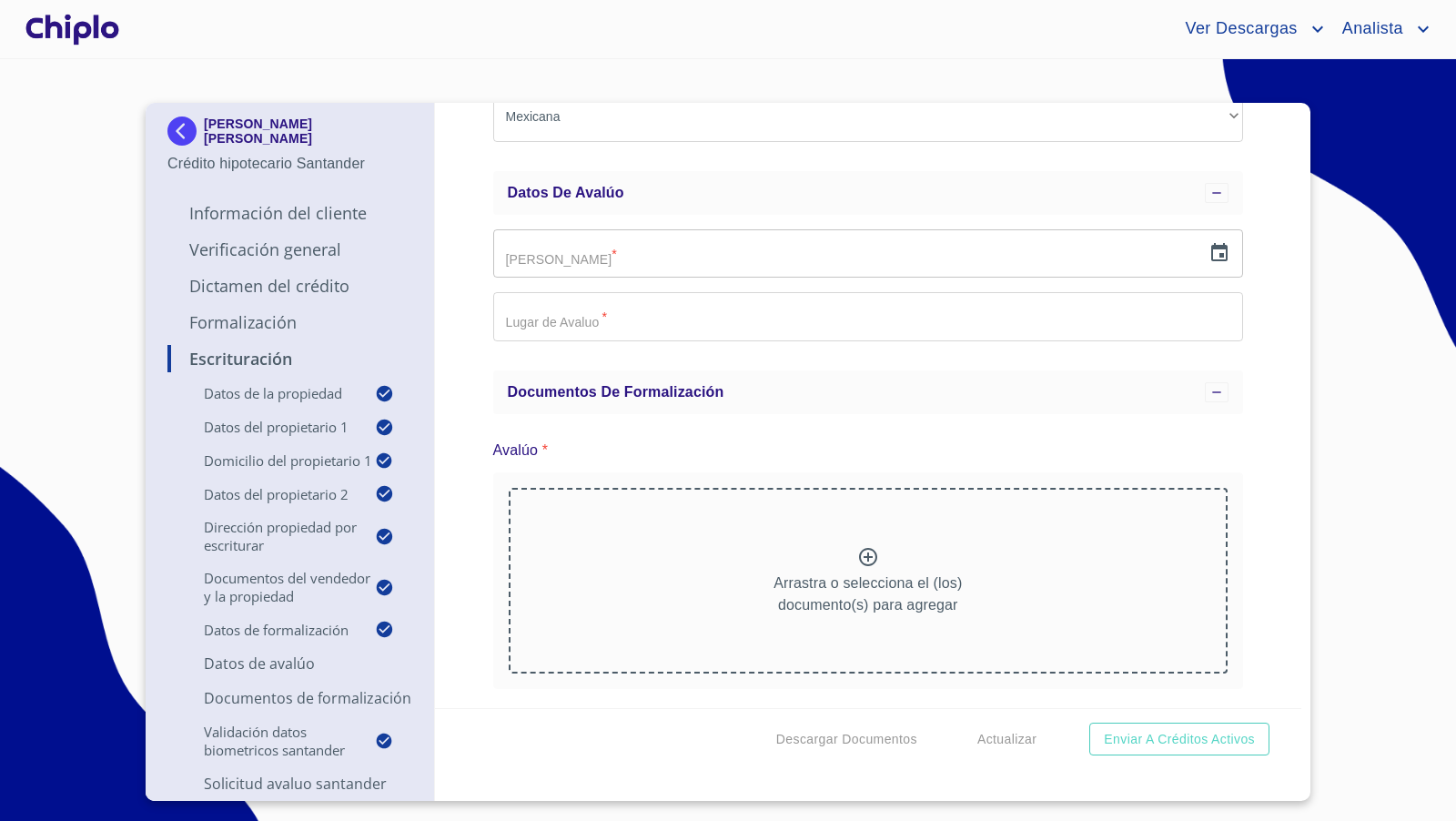
click at [1211, 243] on icon "button" at bounding box center [1219, 252] width 17 height 19
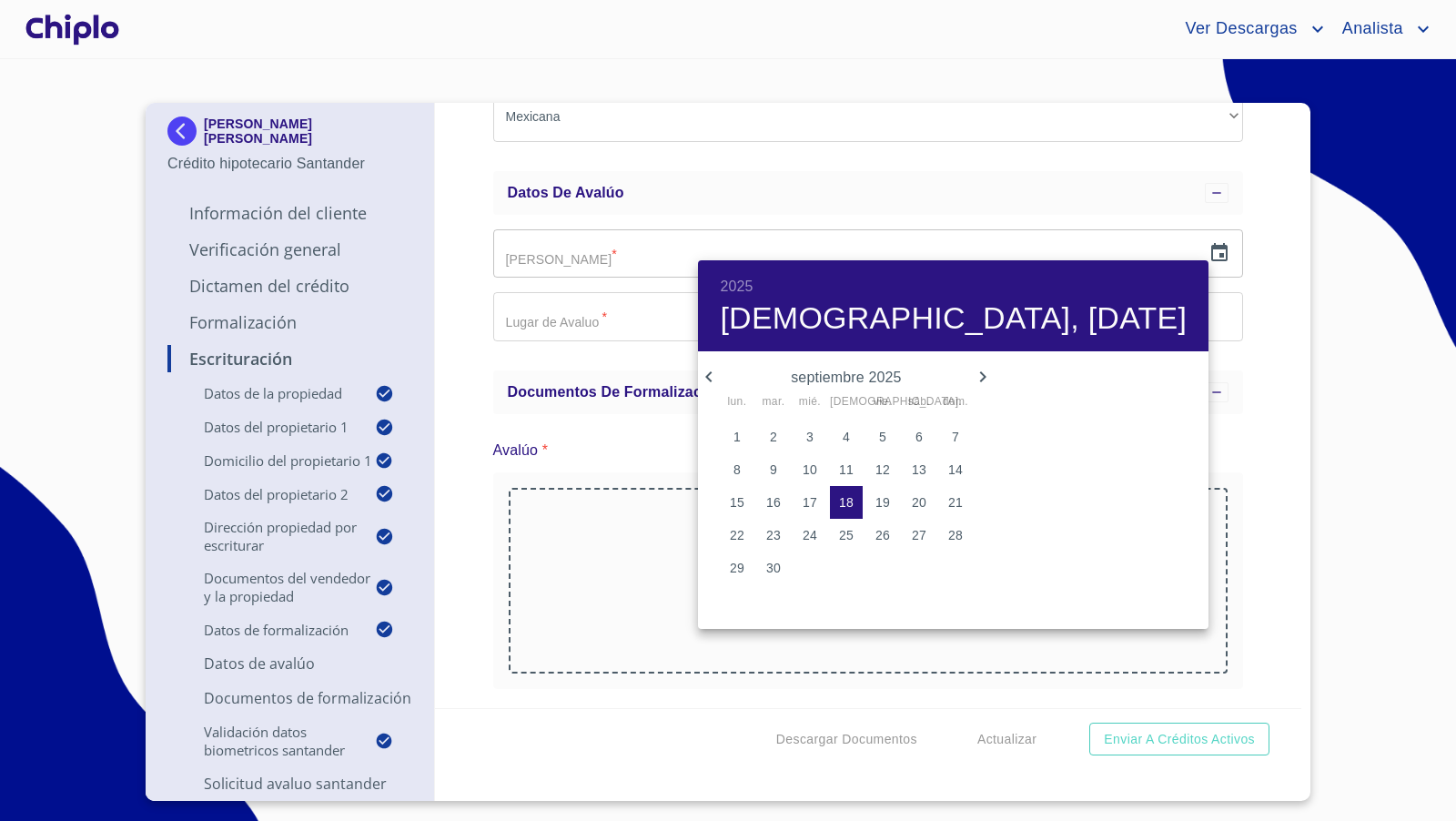
click at [809, 506] on p "17" at bounding box center [810, 503] width 15 height 19
type input "17 de sep. de 2025"
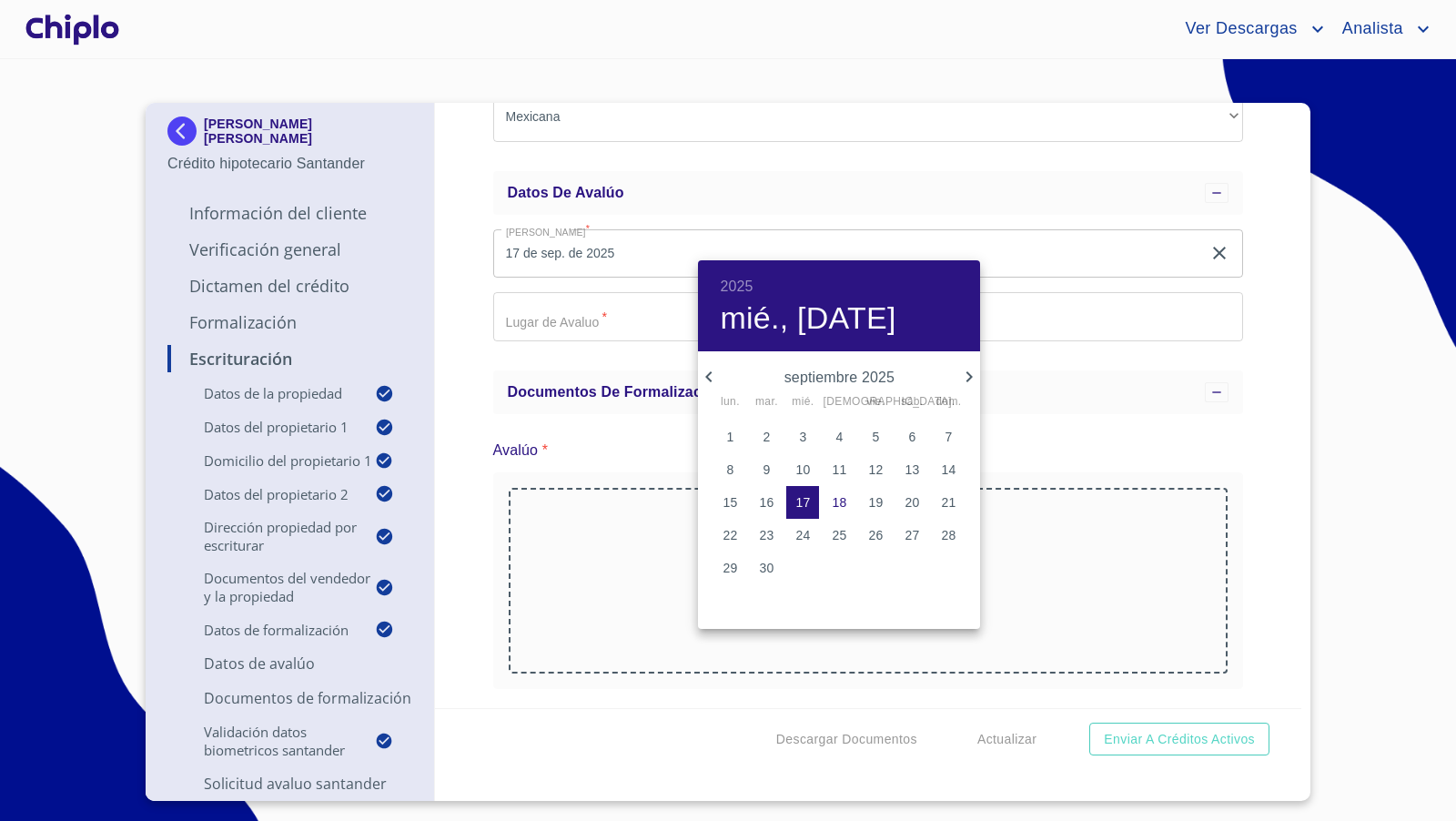
click at [635, 320] on div at bounding box center [728, 410] width 1456 height 821
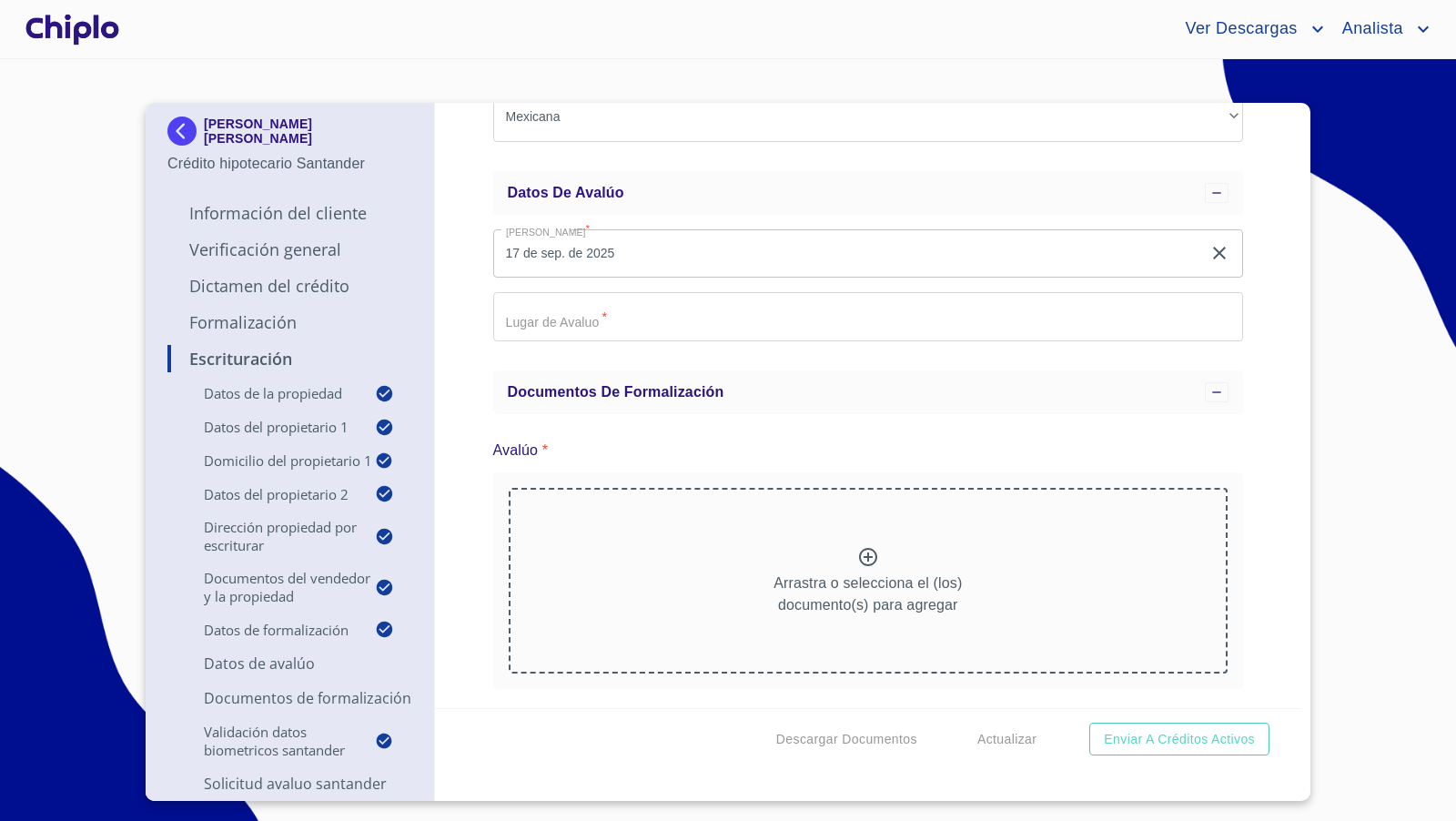
click at [605, 299] on input "Nacionalidad   *" at bounding box center [869, 316] width 751 height 49
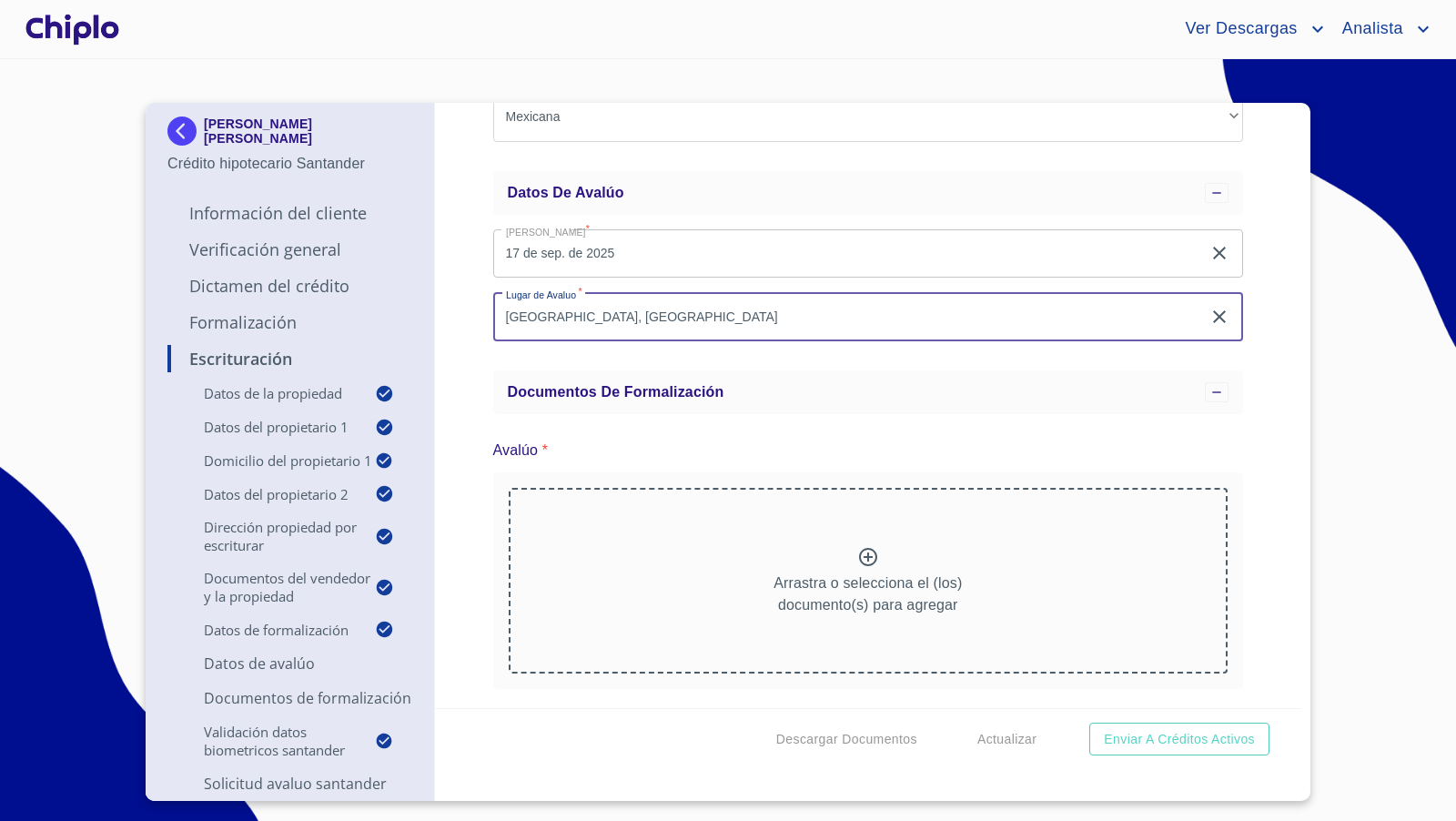
type input "GUADALAJARA, JALISCO"
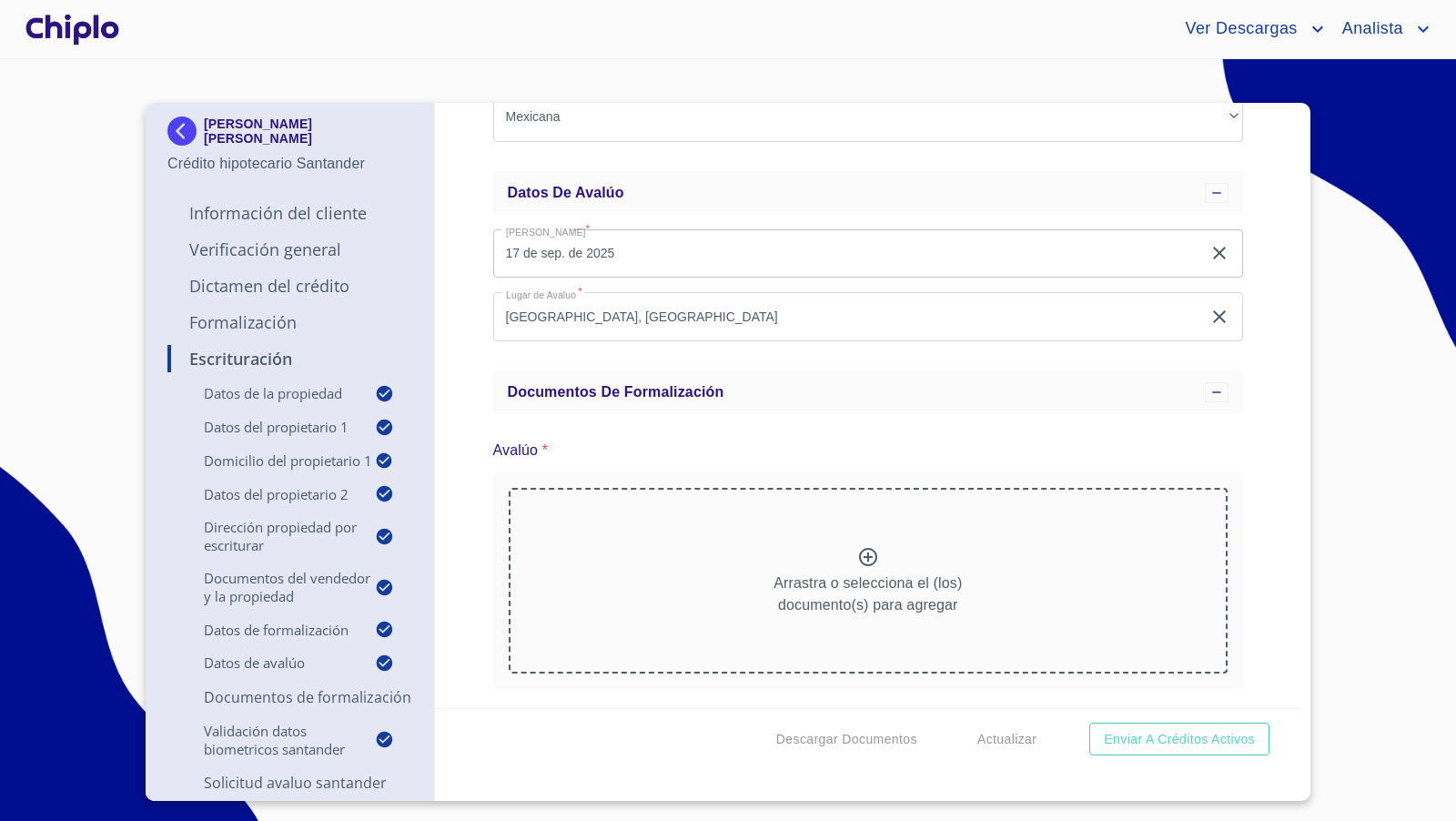
click at [461, 383] on div "Escrituración Datos de la propiedad Tipo de propiedad   * DEPARTAMENTO ​ Años d…" at bounding box center [869, 406] width 868 height 605
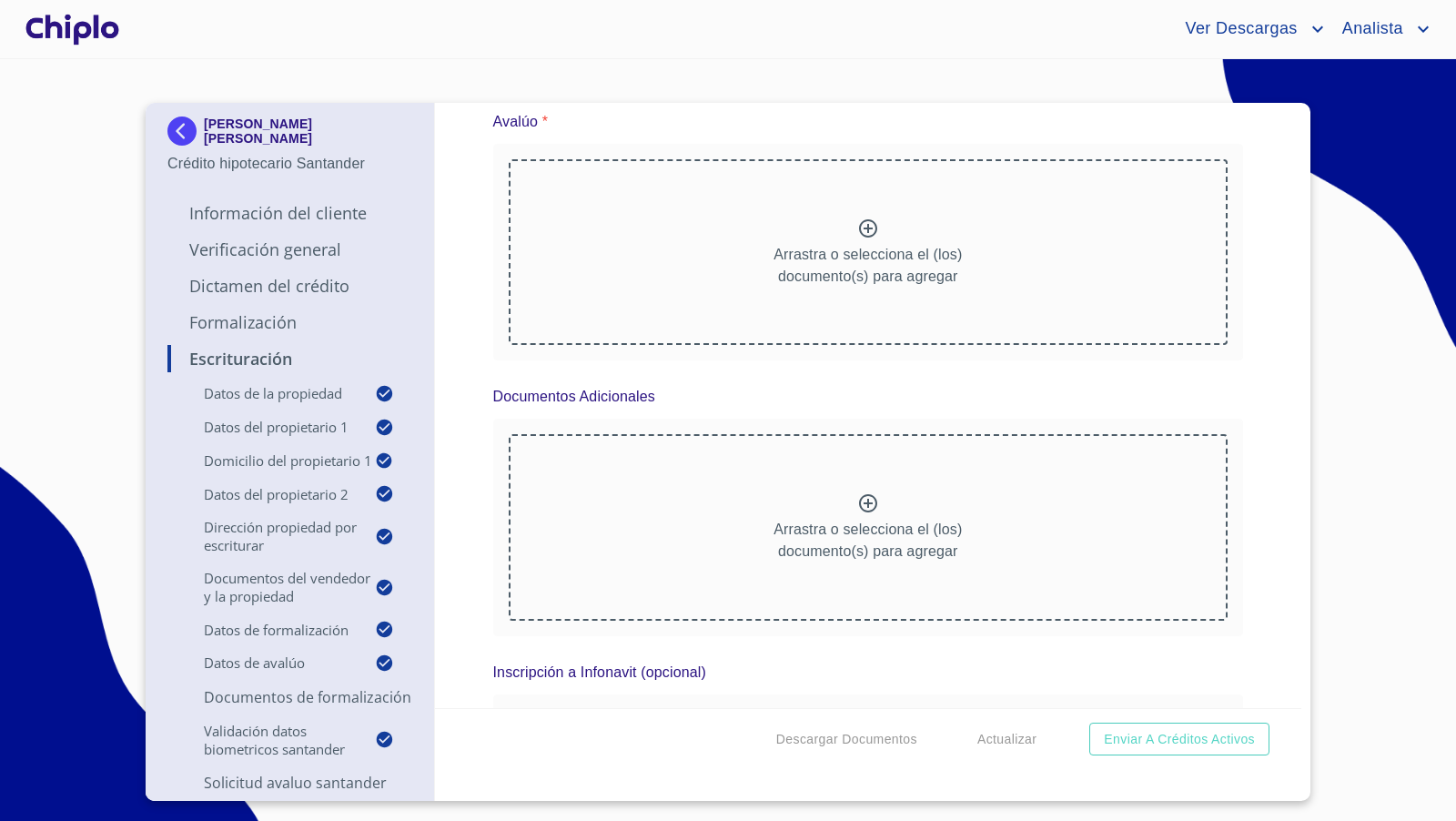
scroll to position [13851, 0]
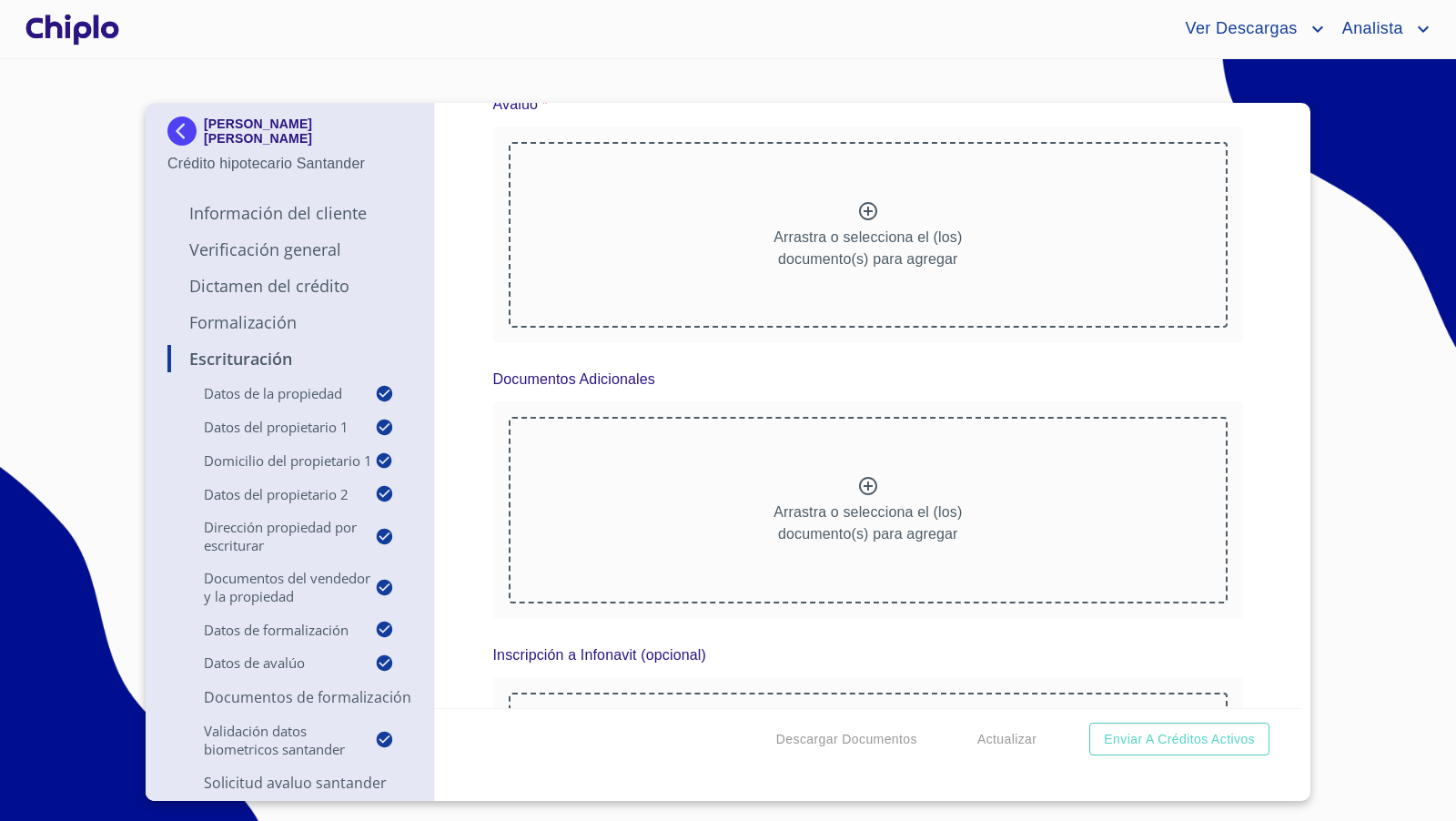
click at [891, 448] on div "Arrastra o selecciona el (los) documento(s) para agregar" at bounding box center [869, 510] width 720 height 186
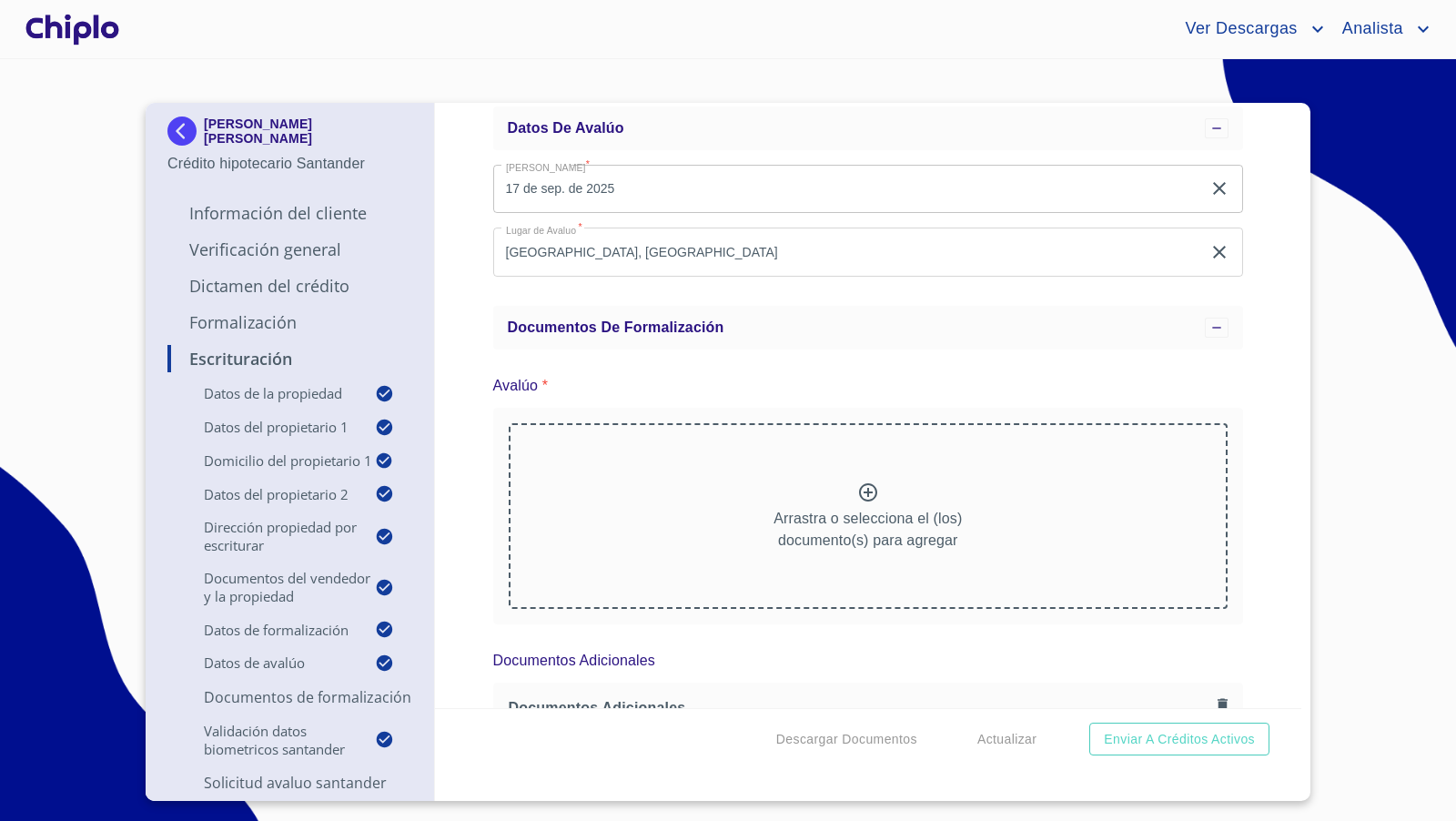
scroll to position [13562, 0]
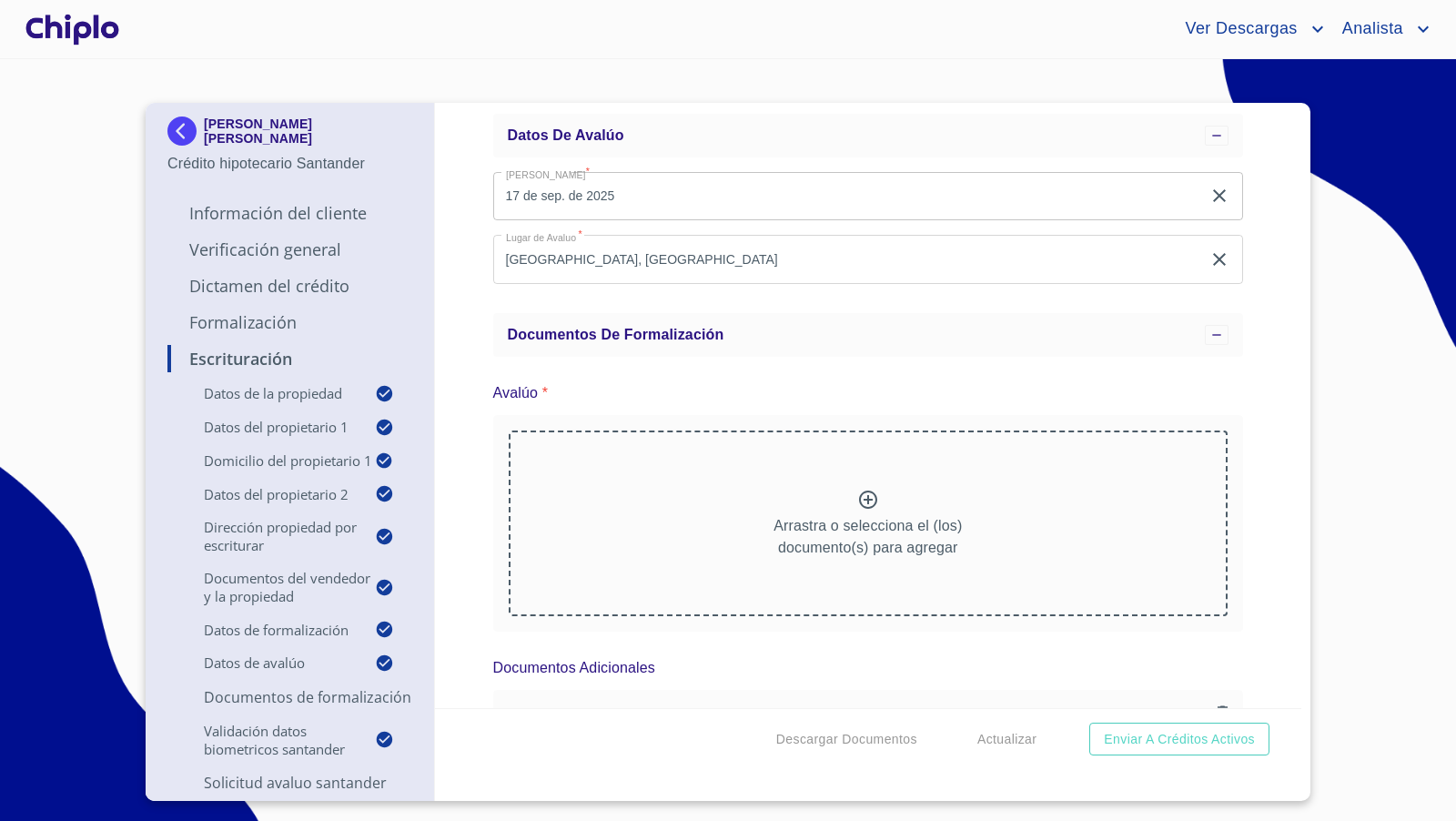
click at [861, 491] on icon at bounding box center [868, 500] width 19 height 19
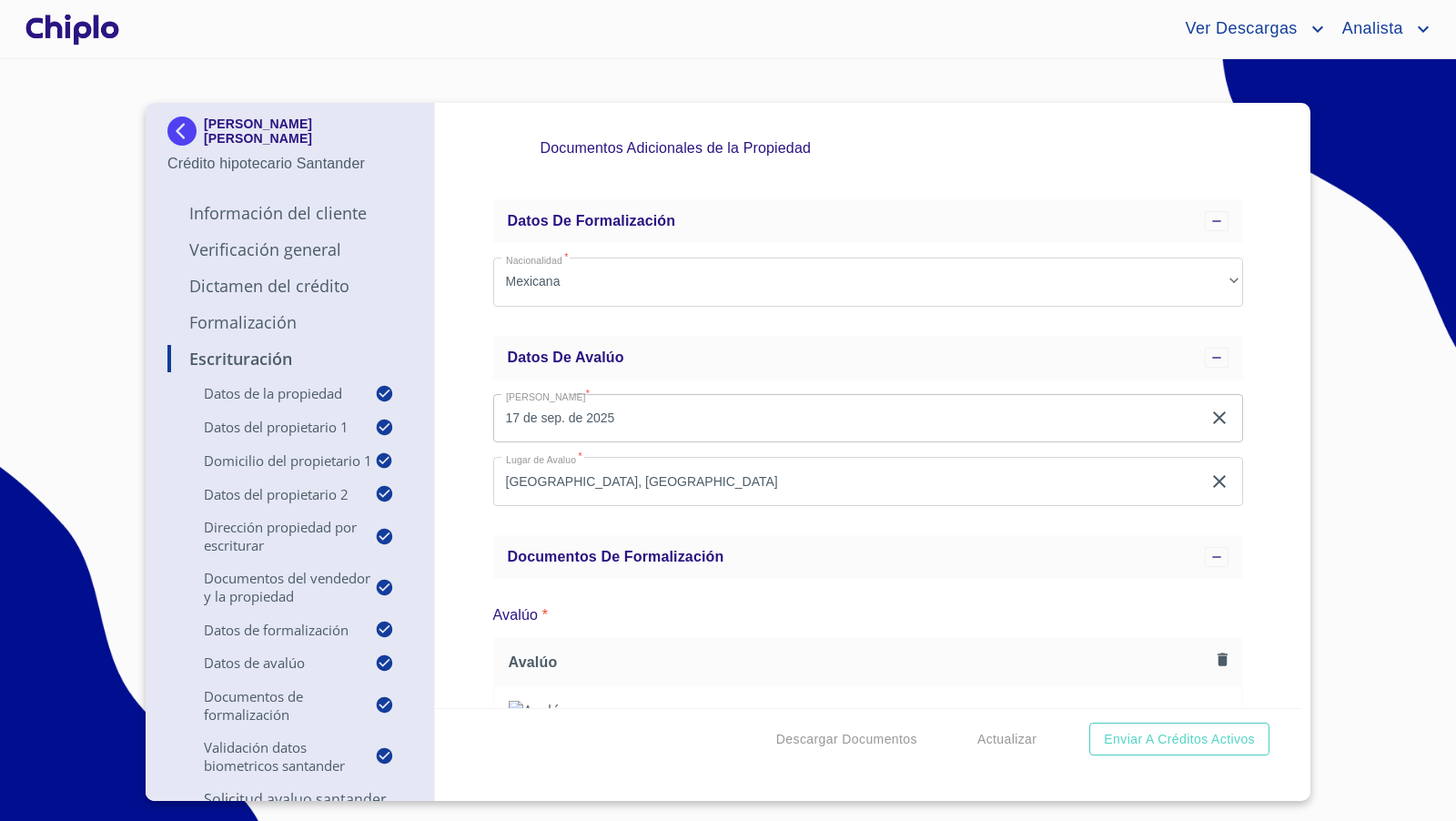
scroll to position [45, 0]
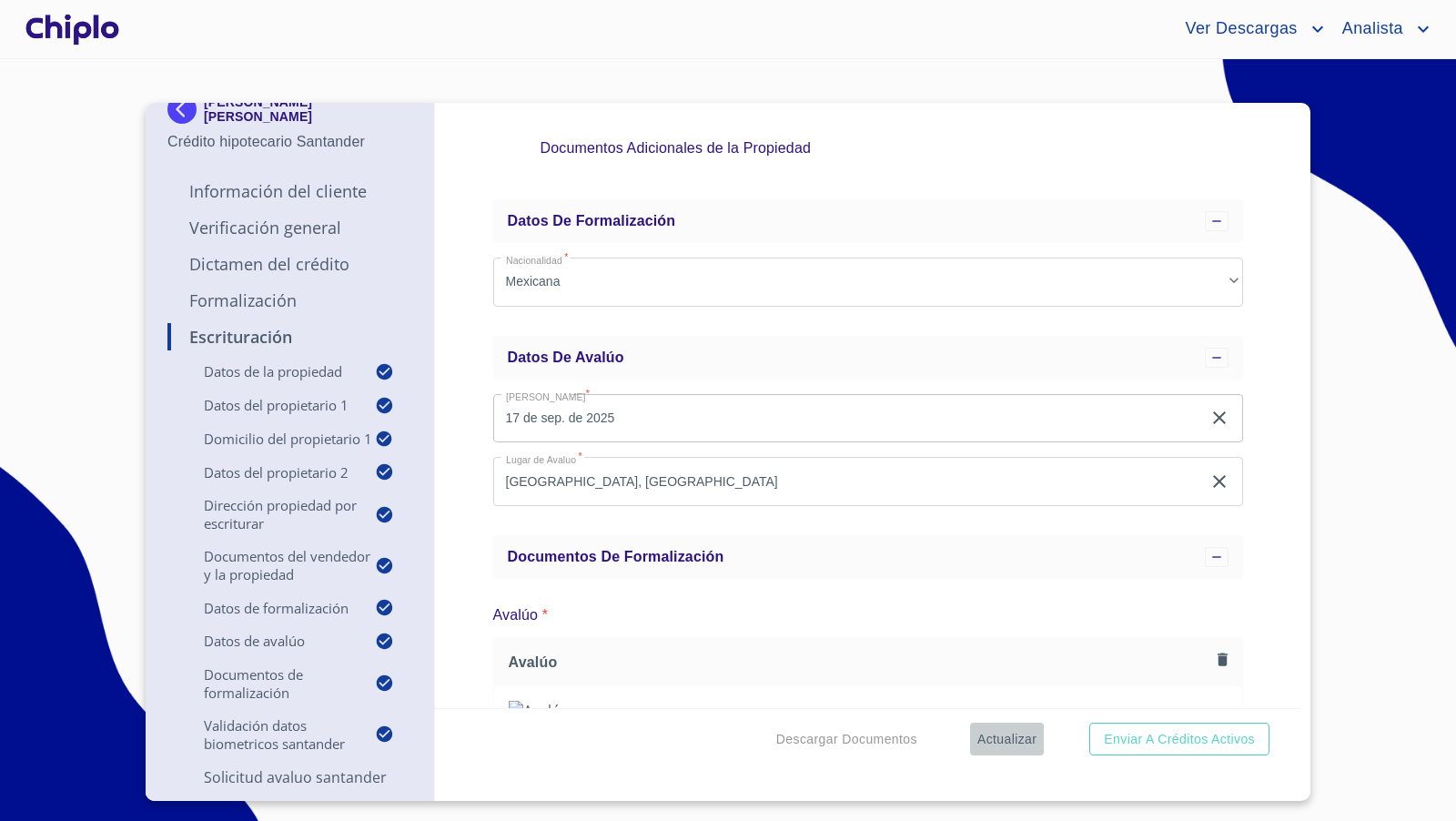
click at [1005, 739] on span "Actualizar" at bounding box center [1007, 739] width 59 height 23
click at [855, 735] on span "Descargar Documentos" at bounding box center [847, 739] width 141 height 23
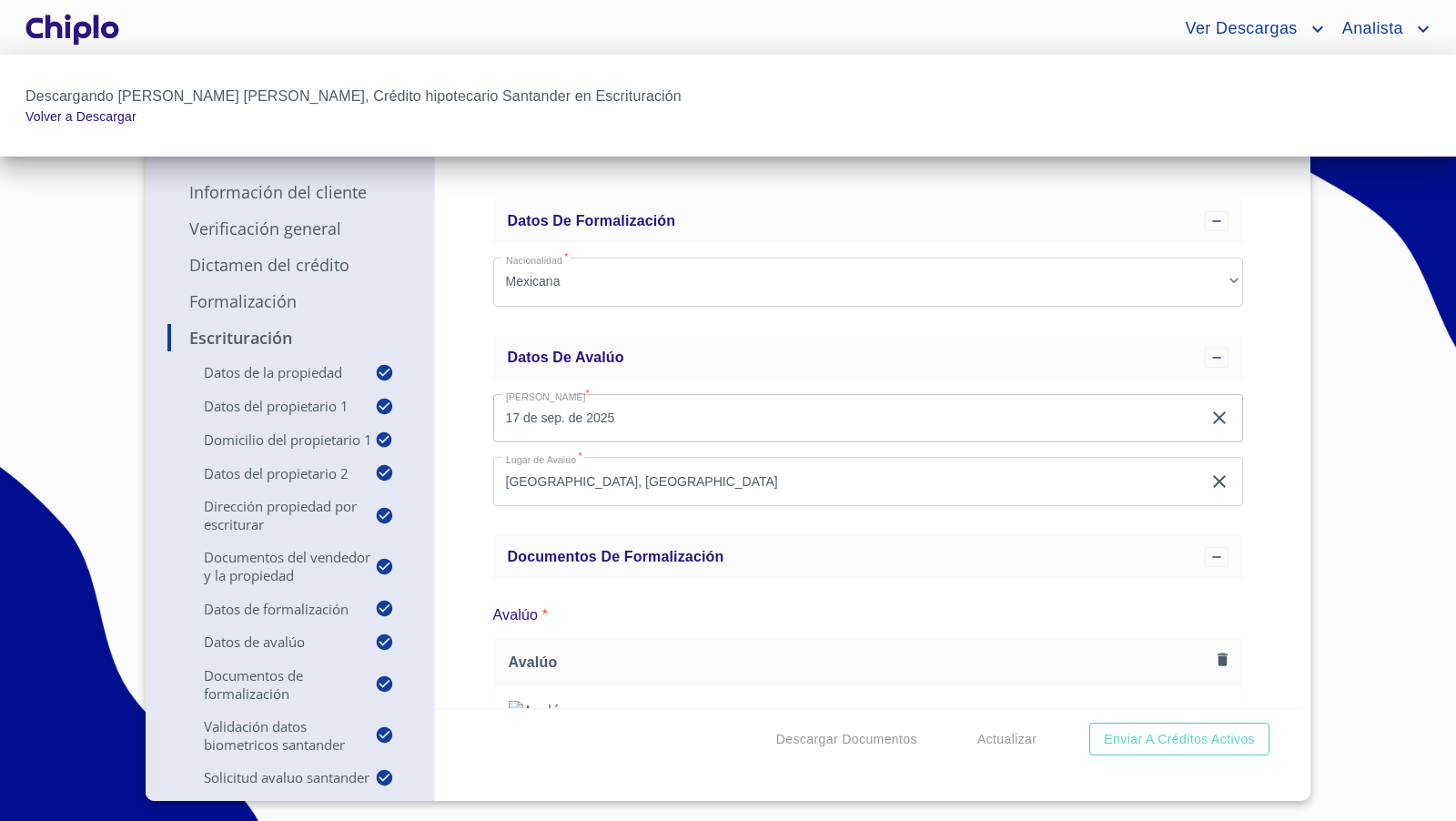
click at [1272, 579] on div at bounding box center [728, 410] width 1456 height 821
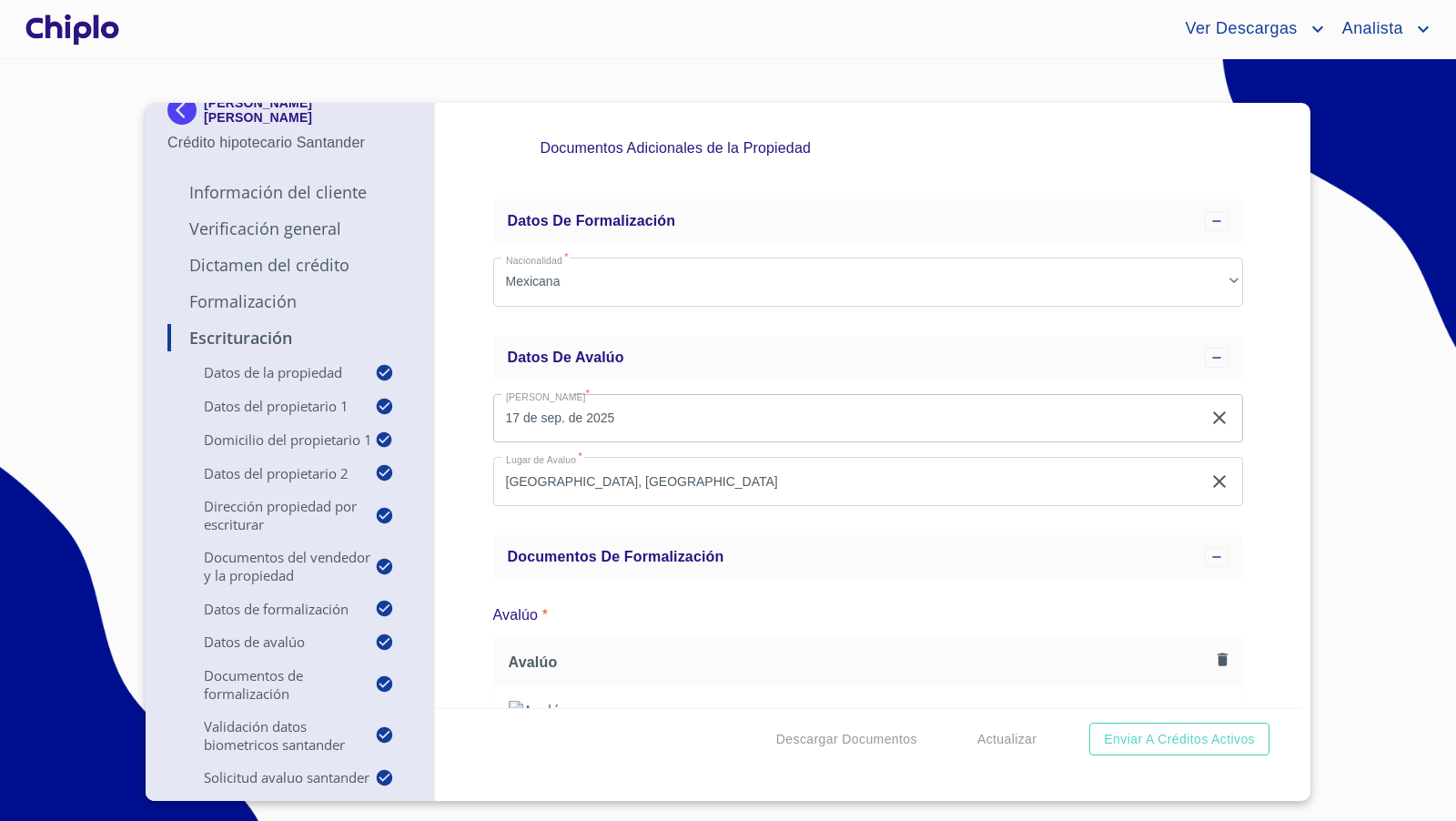
click at [99, 25] on div at bounding box center [71, 28] width 101 height 58
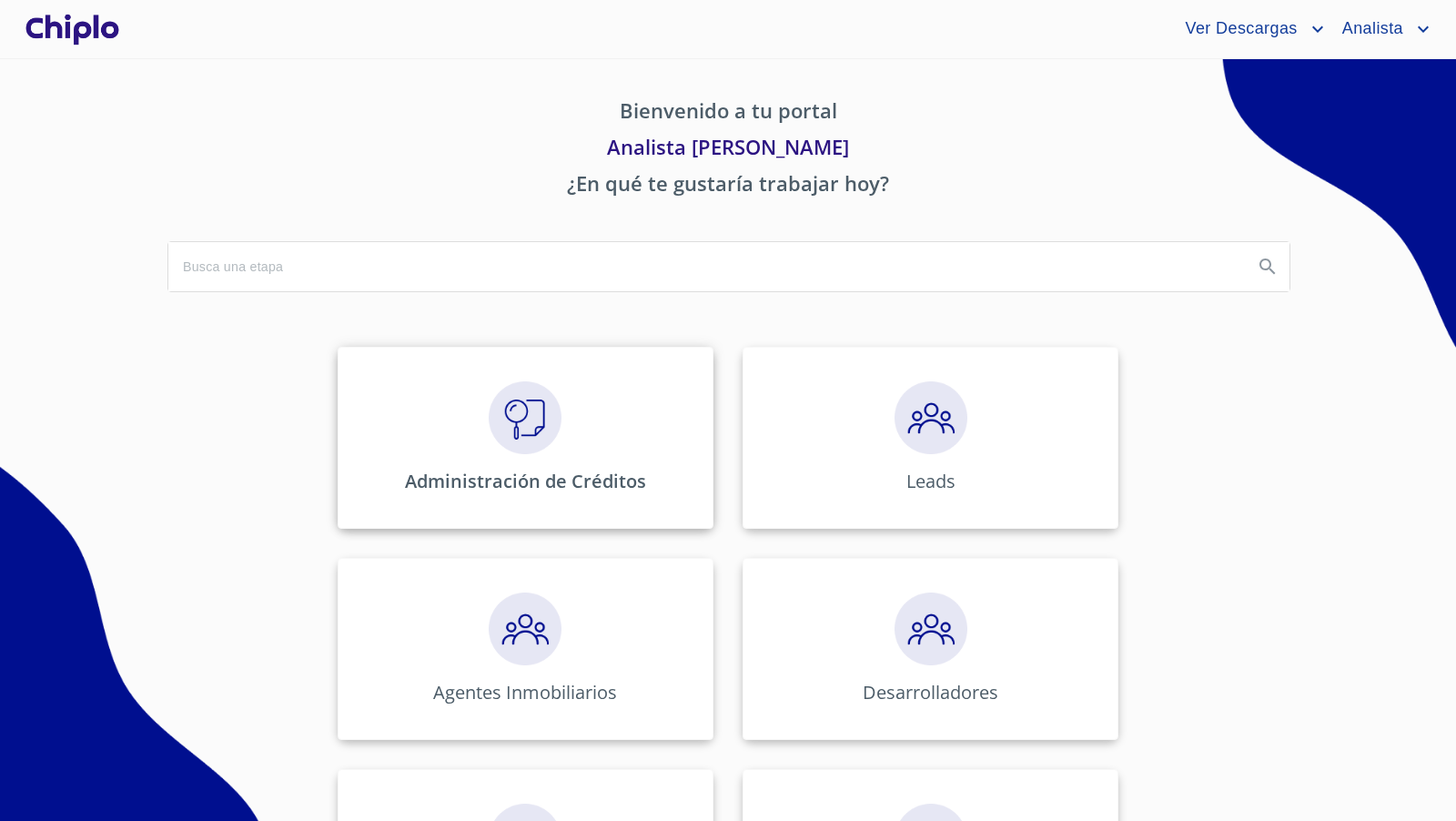
click at [523, 421] on img at bounding box center [525, 417] width 72 height 72
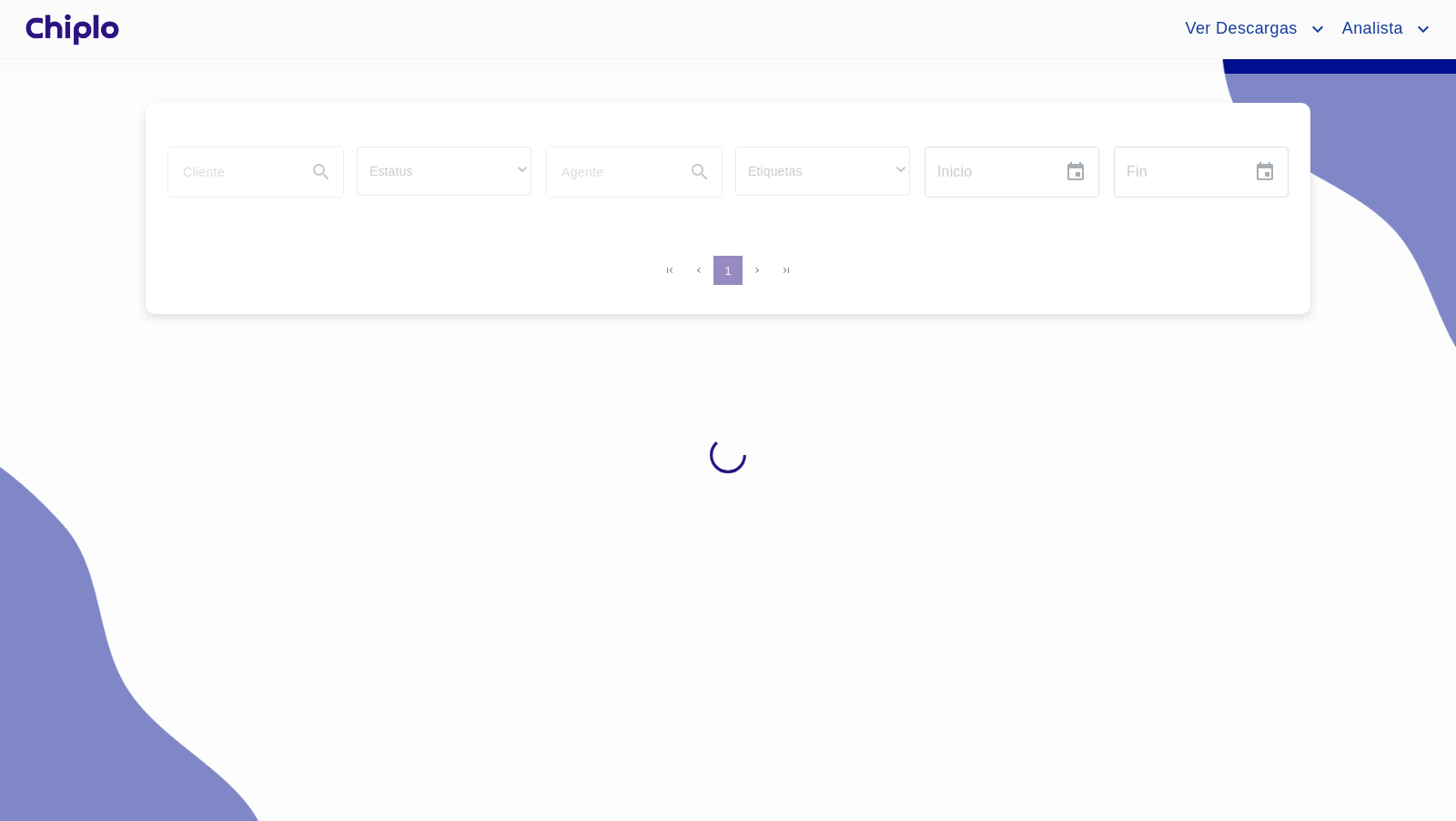
click at [243, 168] on div at bounding box center [728, 455] width 1456 height 762
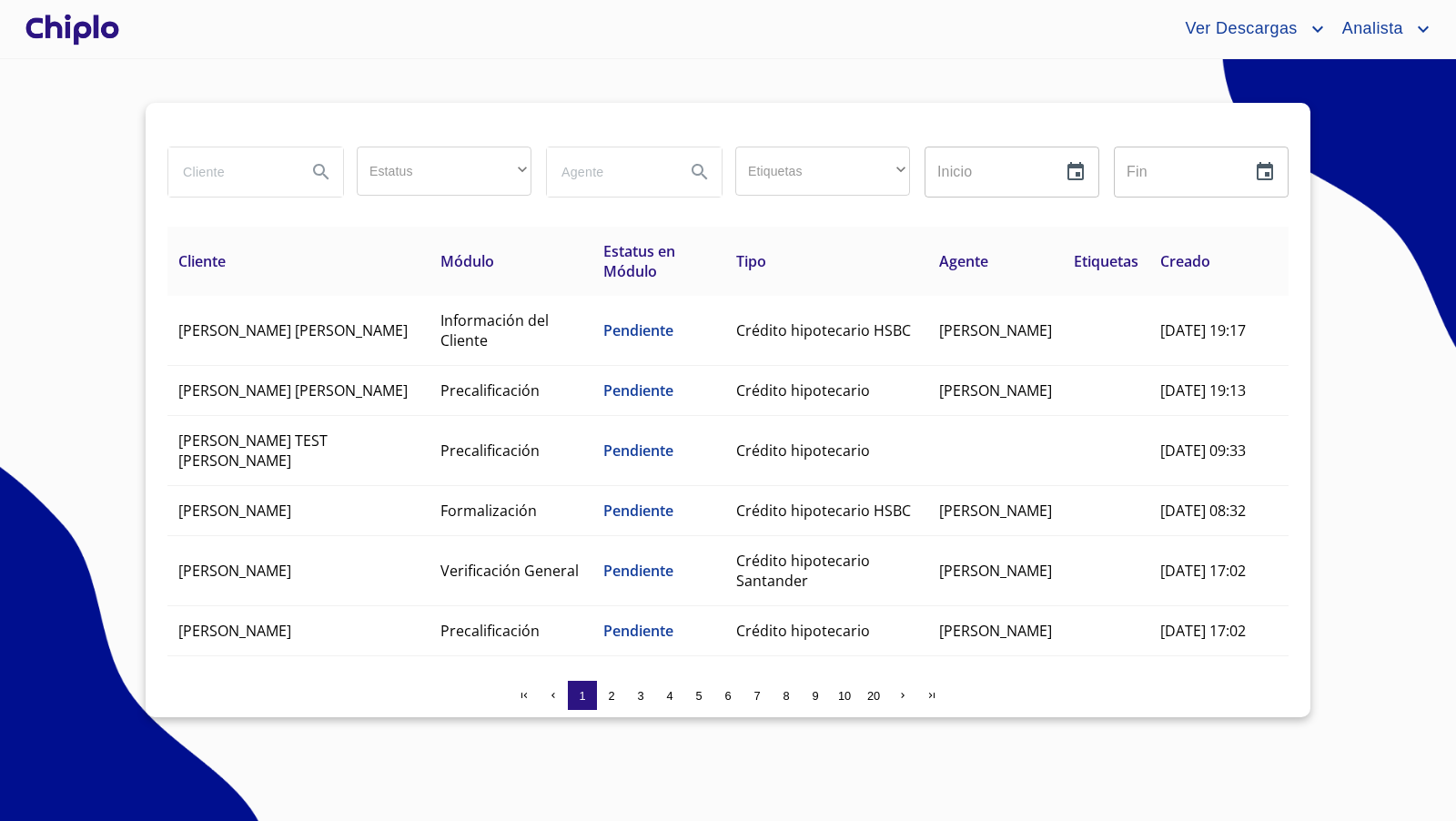
click at [272, 174] on input "search" at bounding box center [230, 172] width 123 height 49
type input "isela"
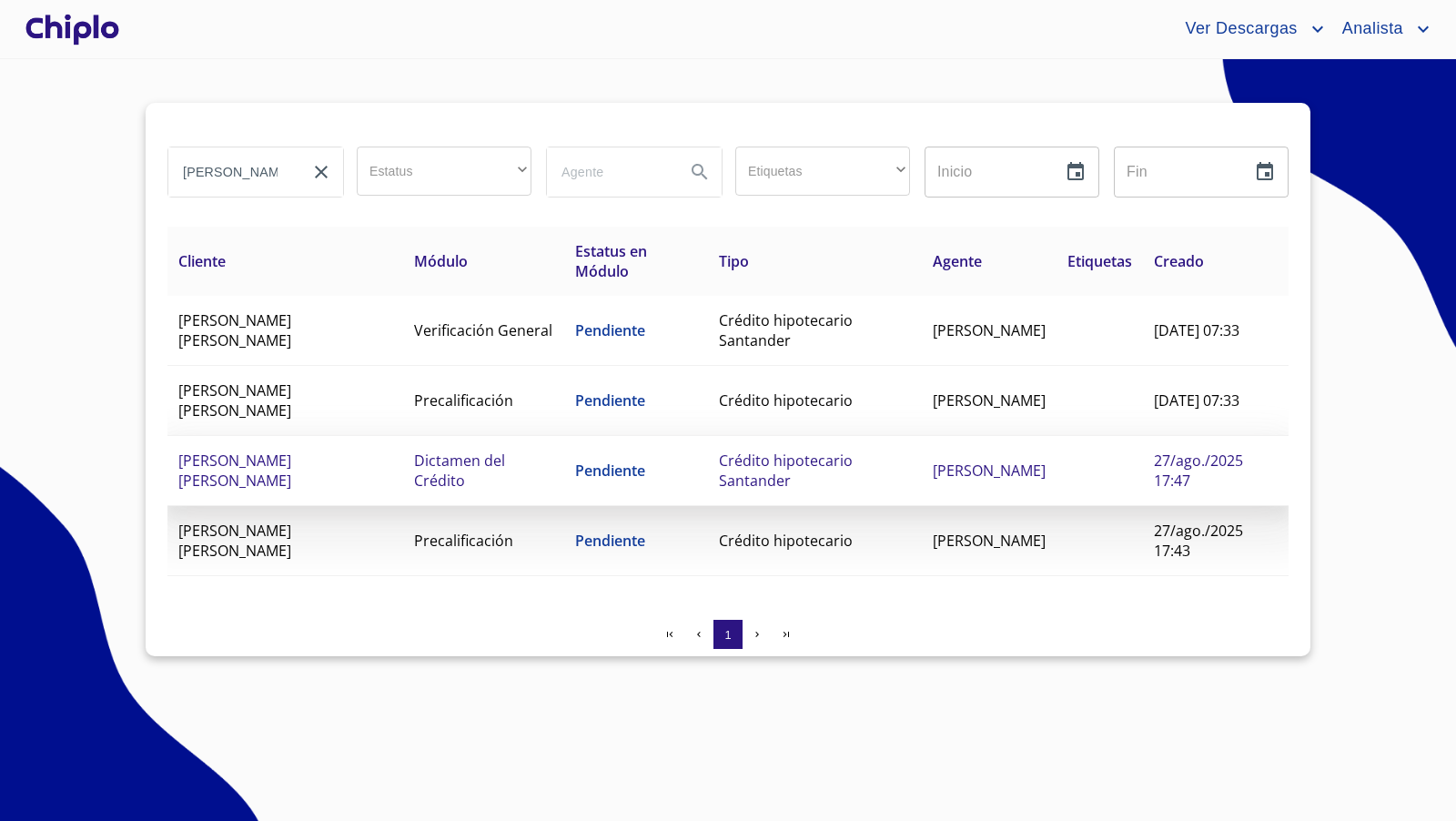
click at [708, 463] on td "Crédito hipotecario Santander" at bounding box center [815, 471] width 213 height 71
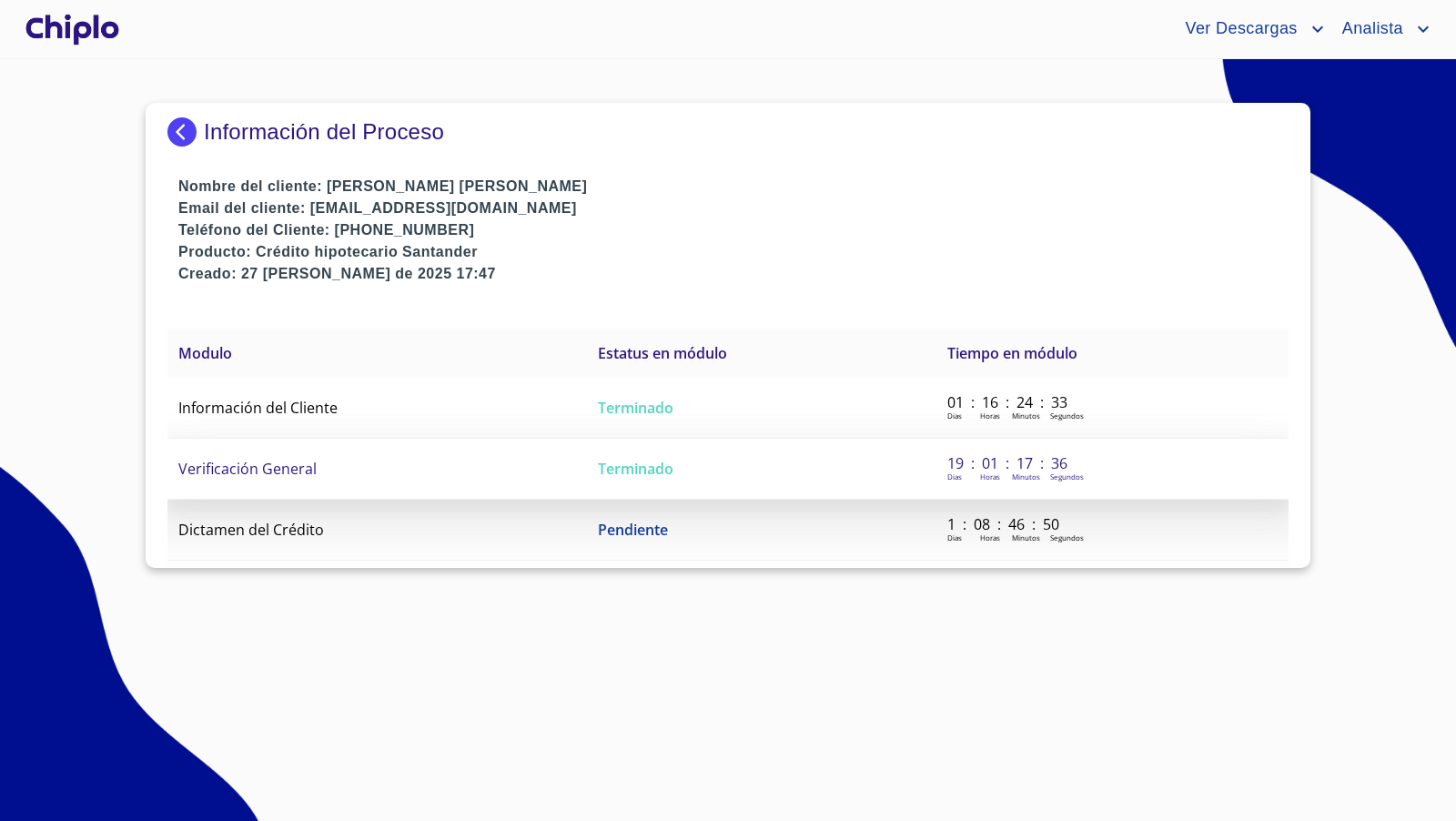
click at [304, 460] on span "Verificación General" at bounding box center [247, 468] width 138 height 20
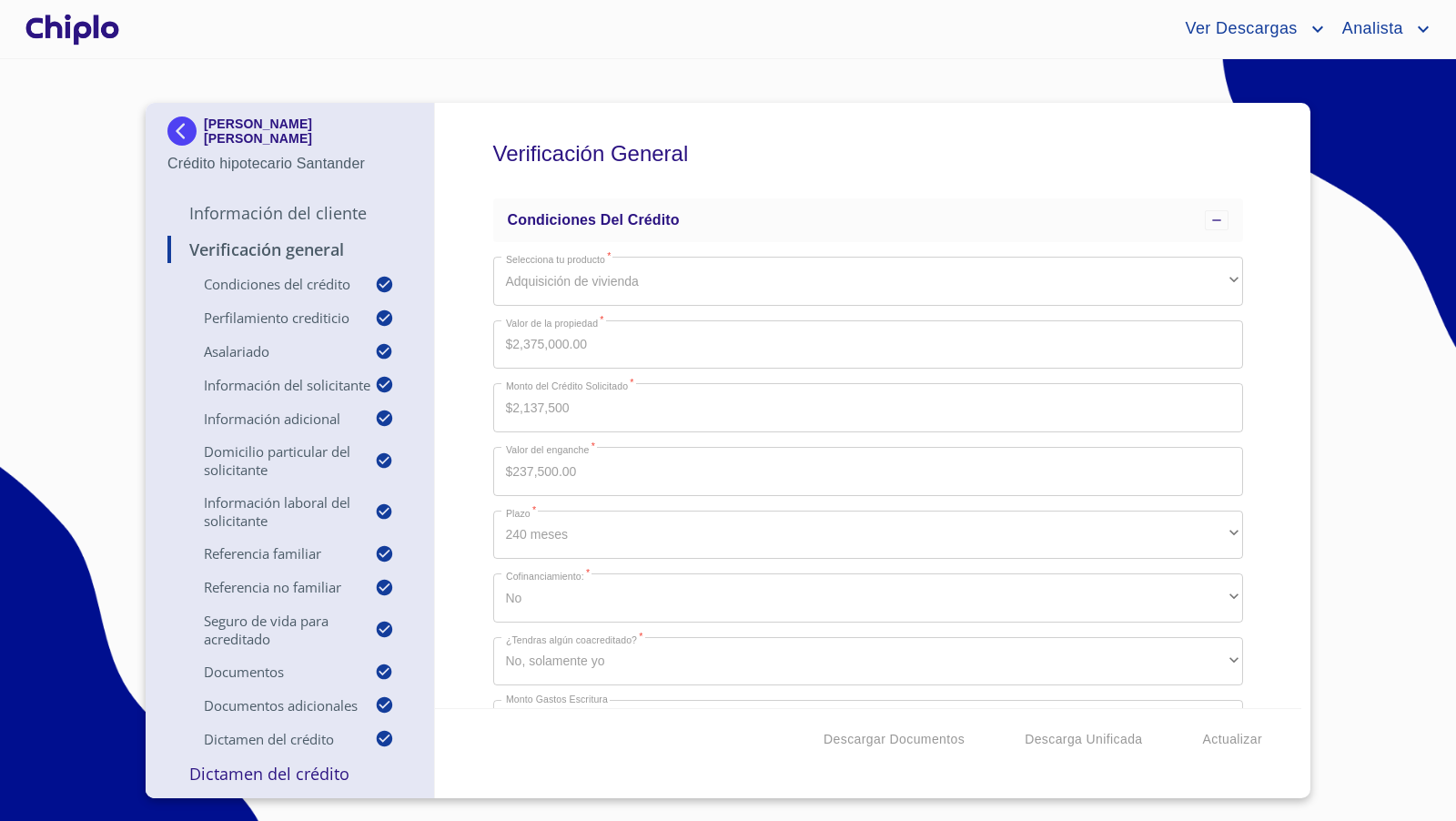
click at [1245, 478] on div "Verificación General Condiciones del Crédito Selecciona tu producto   * Adquisi…" at bounding box center [869, 406] width 868 height 605
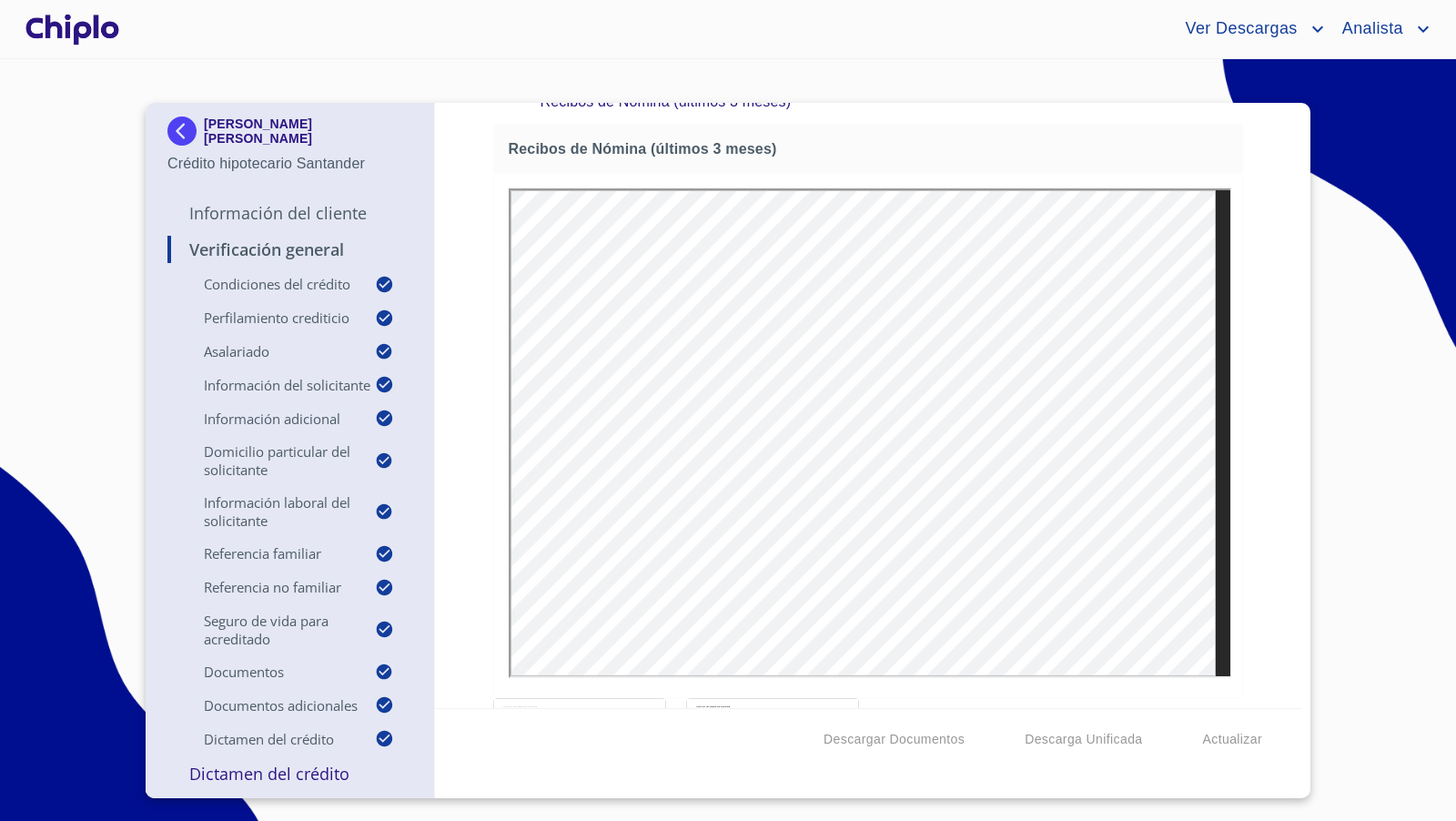
scroll to position [11912, 0]
click at [84, 24] on div at bounding box center [71, 28] width 101 height 58
